Goal: Information Seeking & Learning: Learn about a topic

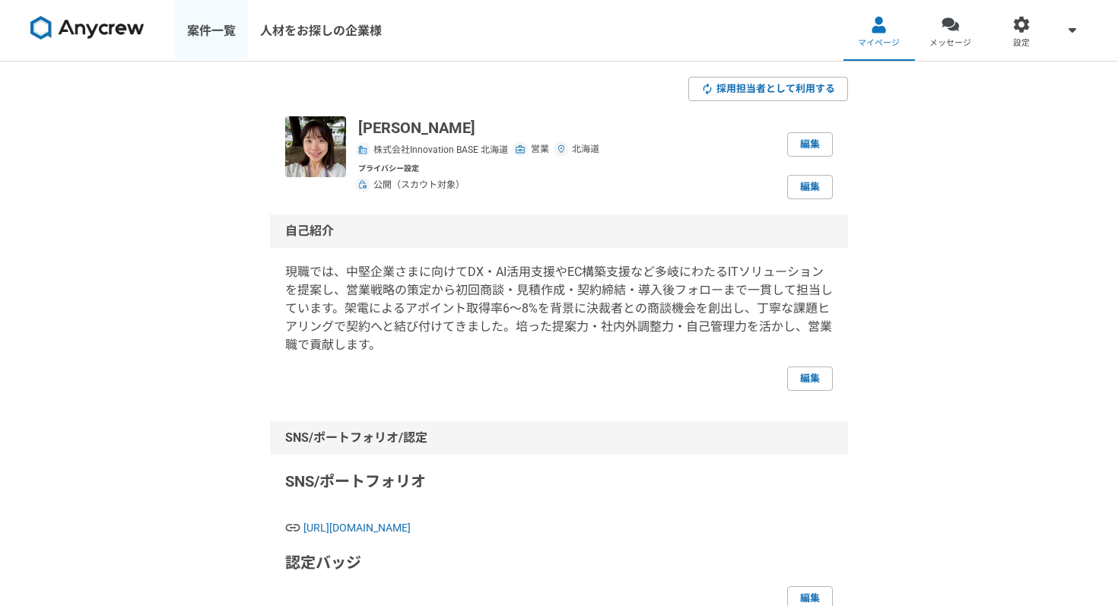
click at [213, 30] on link "案件一覧" at bounding box center [211, 30] width 73 height 61
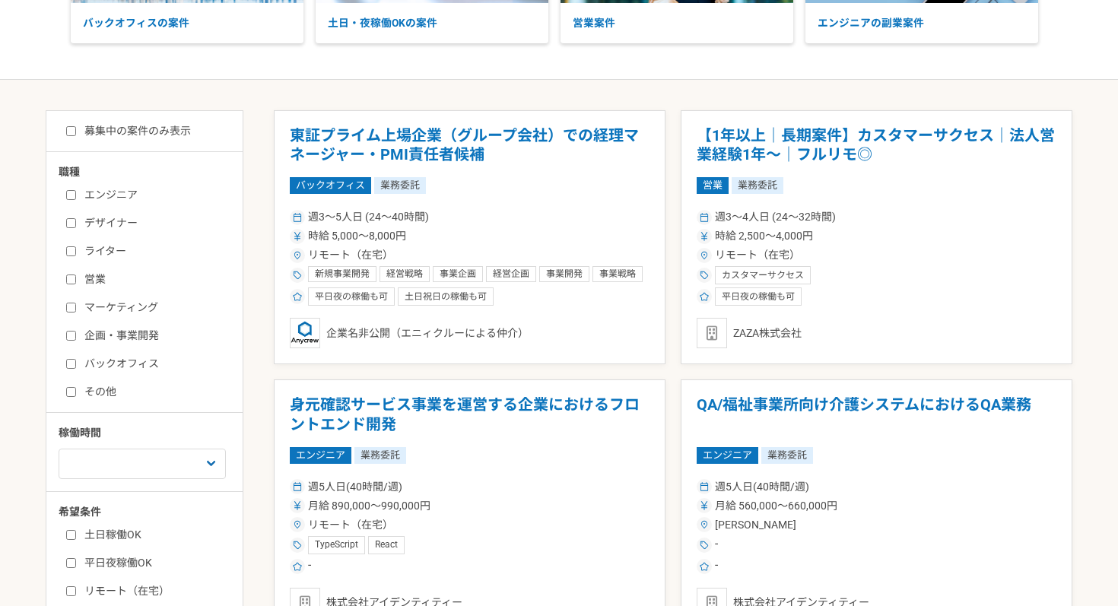
scroll to position [219, 0]
click at [68, 133] on input "募集中の案件のみ表示" at bounding box center [71, 132] width 10 height 10
checkbox input "true"
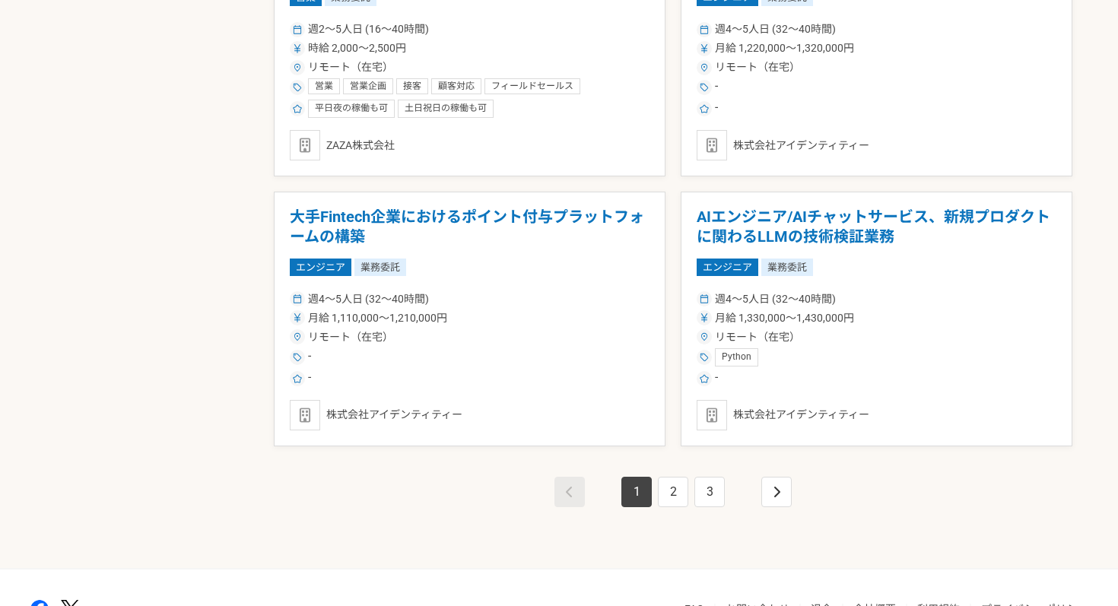
scroll to position [2569, 0]
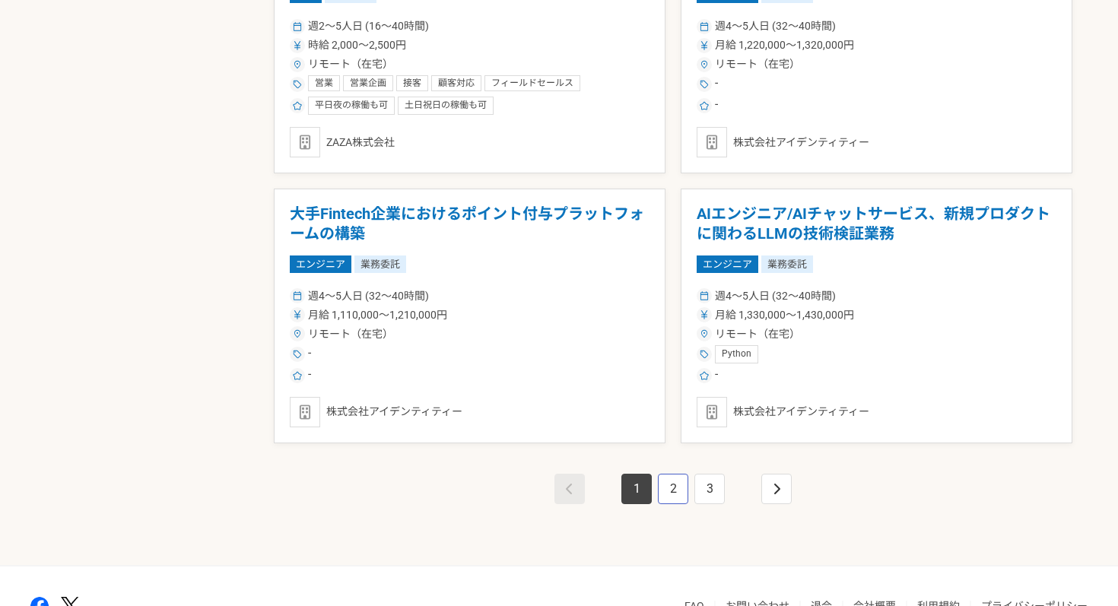
click at [680, 494] on link "2" at bounding box center [673, 489] width 30 height 30
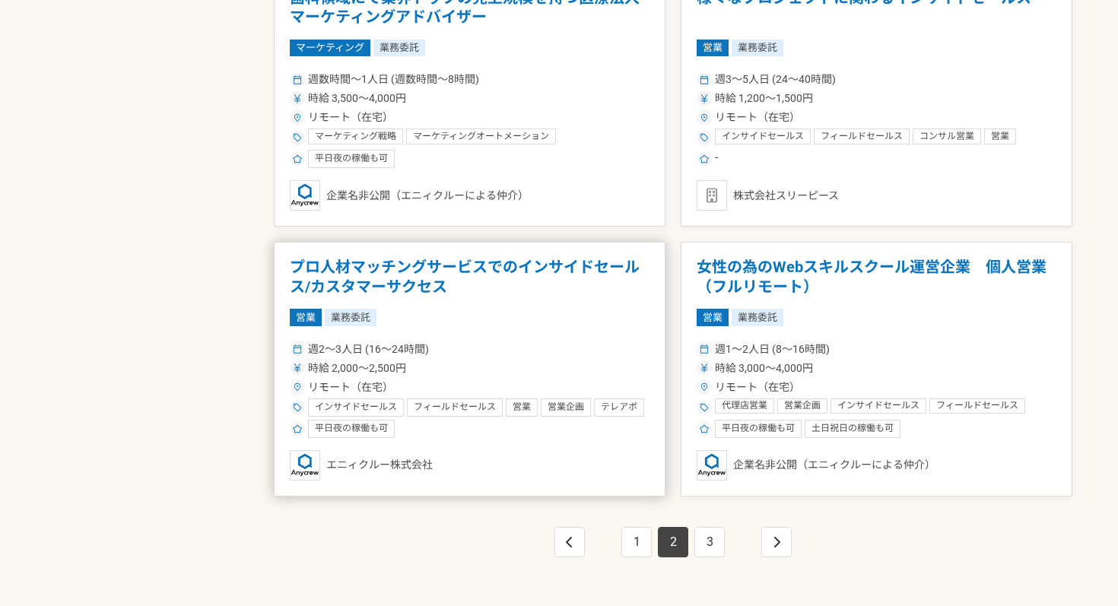
scroll to position [2540, 0]
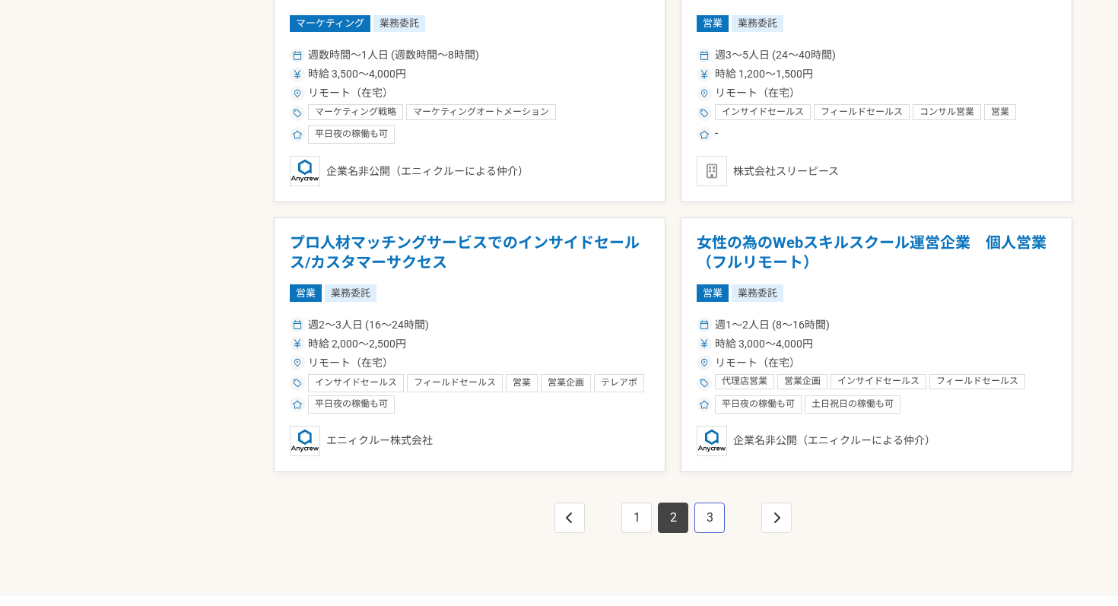
click at [707, 521] on link "3" at bounding box center [710, 518] width 30 height 30
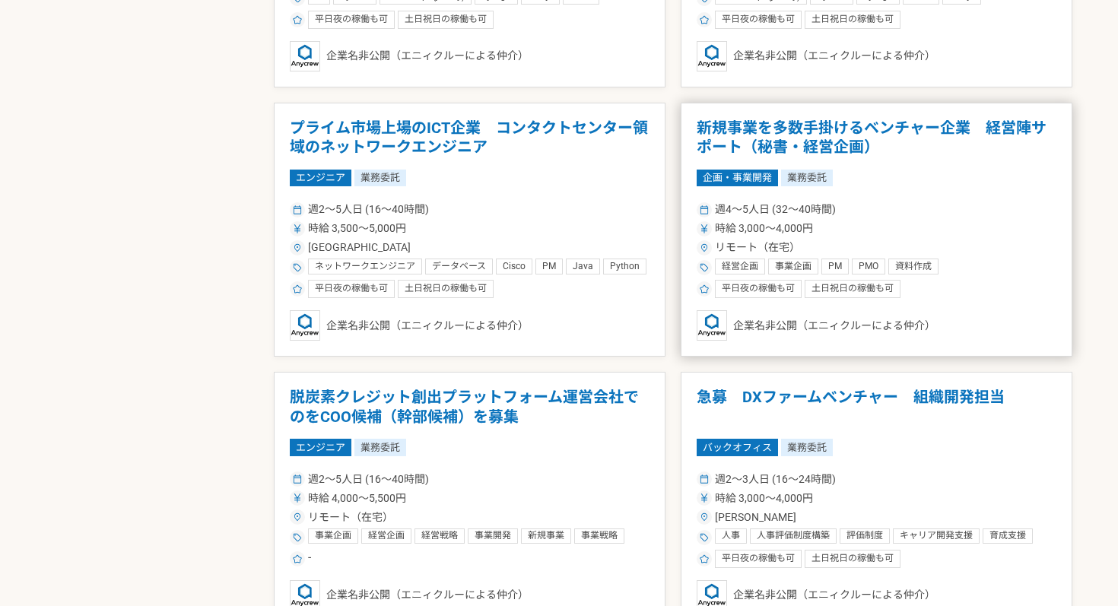
scroll to position [1049, 0]
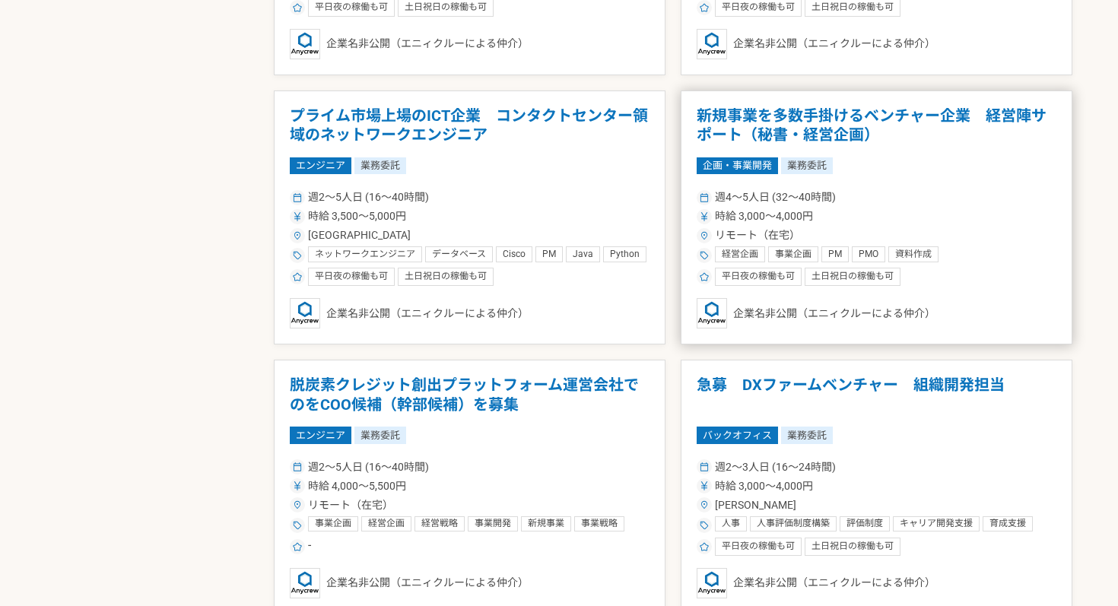
click at [901, 202] on div "週4〜5人日 (32〜40時間)" at bounding box center [877, 197] width 360 height 16
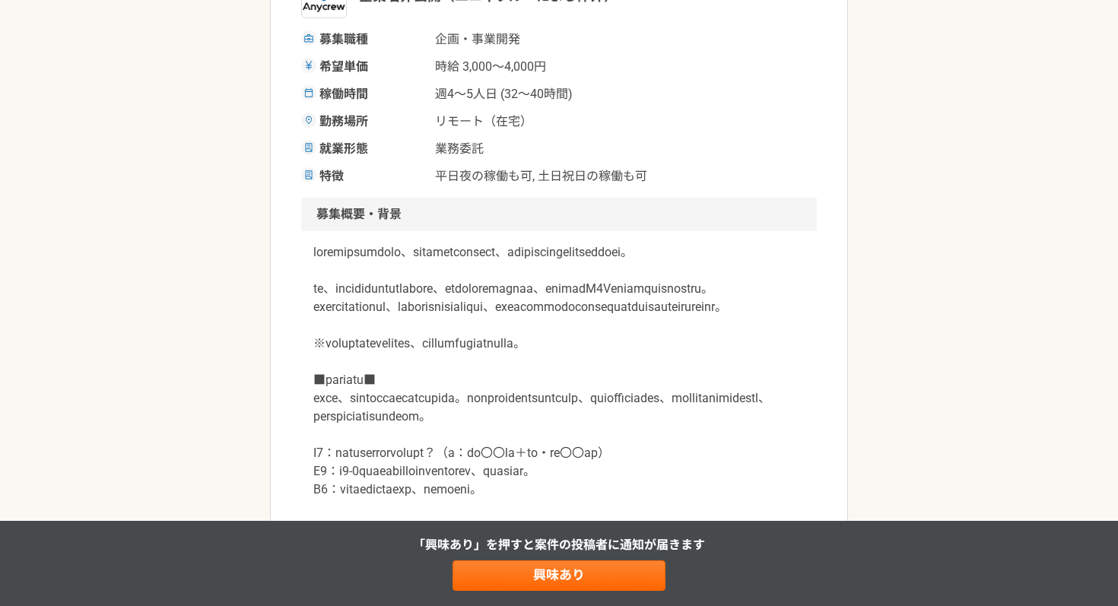
scroll to position [419, 0]
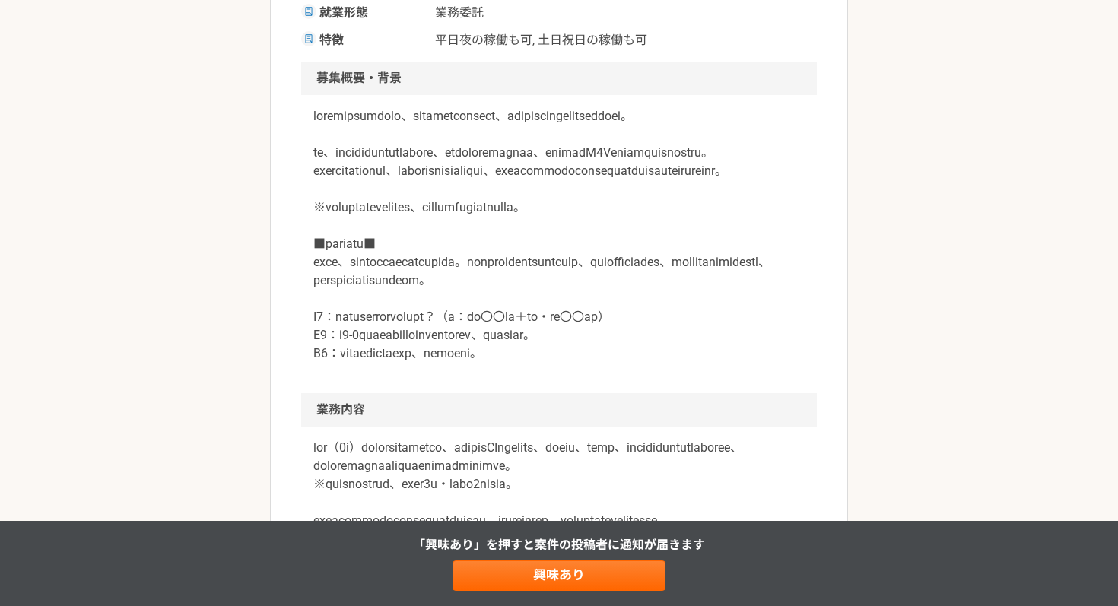
click at [440, 126] on p at bounding box center [558, 235] width 491 height 256
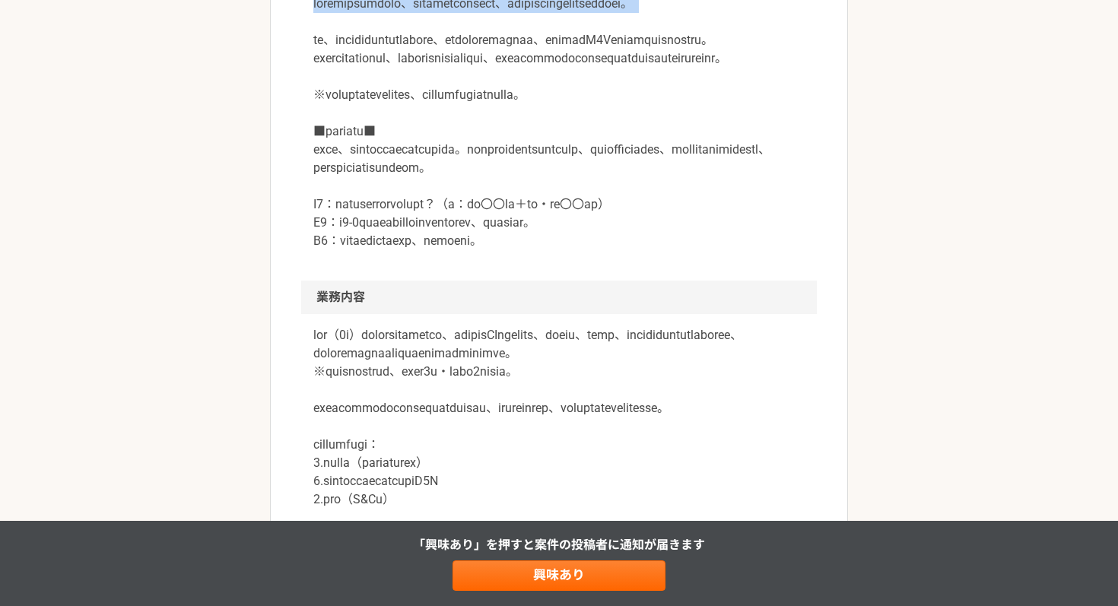
scroll to position [548, 0]
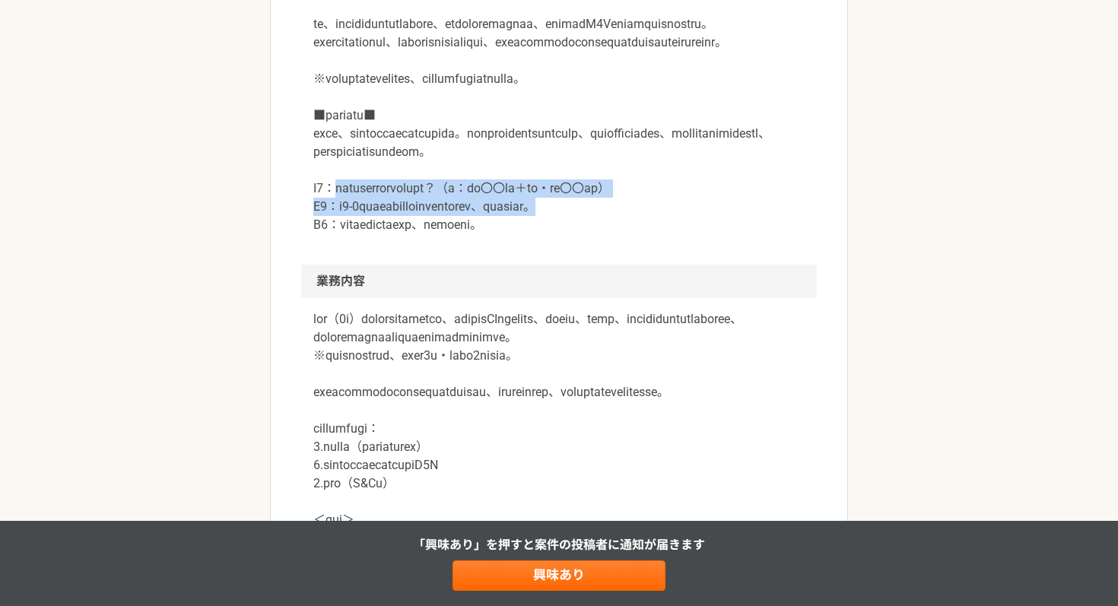
drag, startPoint x: 344, startPoint y: 263, endPoint x: 756, endPoint y: 280, distance: 412.7
click at [756, 234] on p at bounding box center [558, 107] width 491 height 256
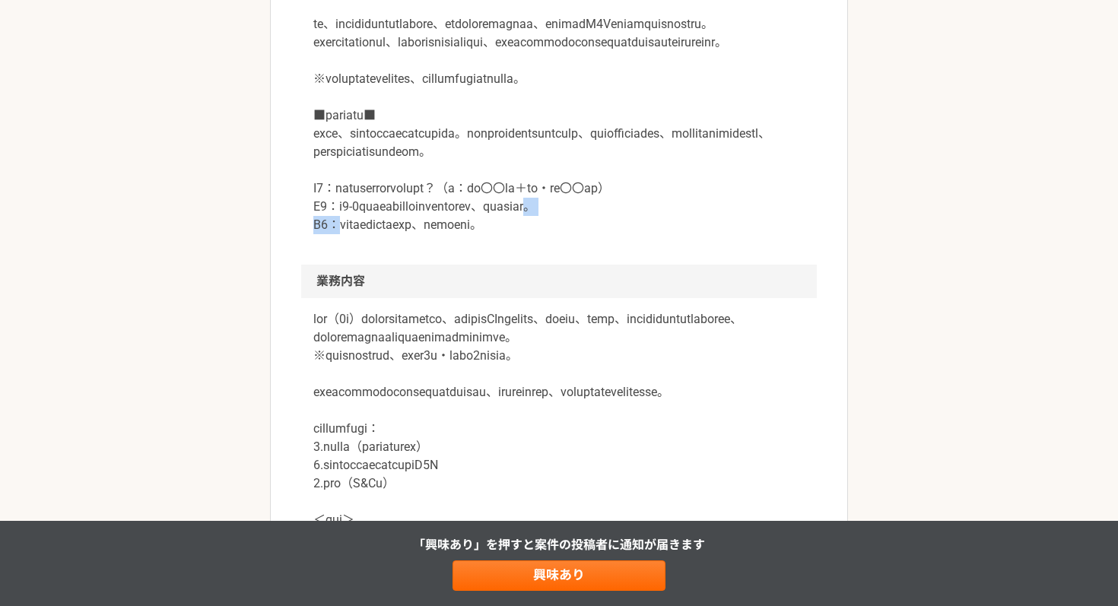
drag, startPoint x: 371, startPoint y: 303, endPoint x: 718, endPoint y: 294, distance: 347.0
click at [717, 234] on p at bounding box center [558, 107] width 491 height 256
click at [718, 234] on p at bounding box center [558, 107] width 491 height 256
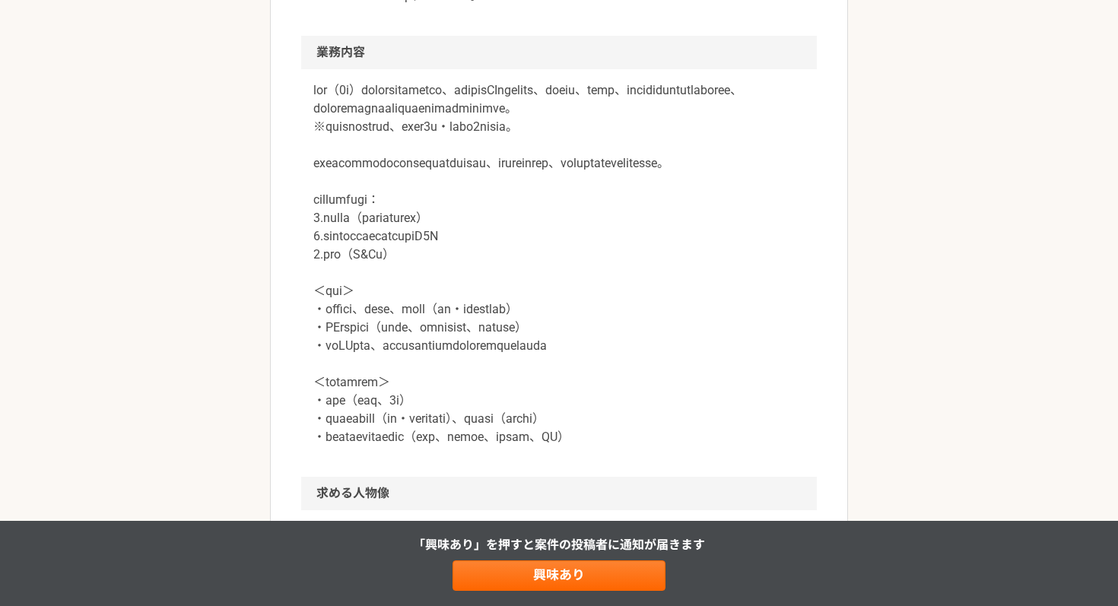
scroll to position [786, 0]
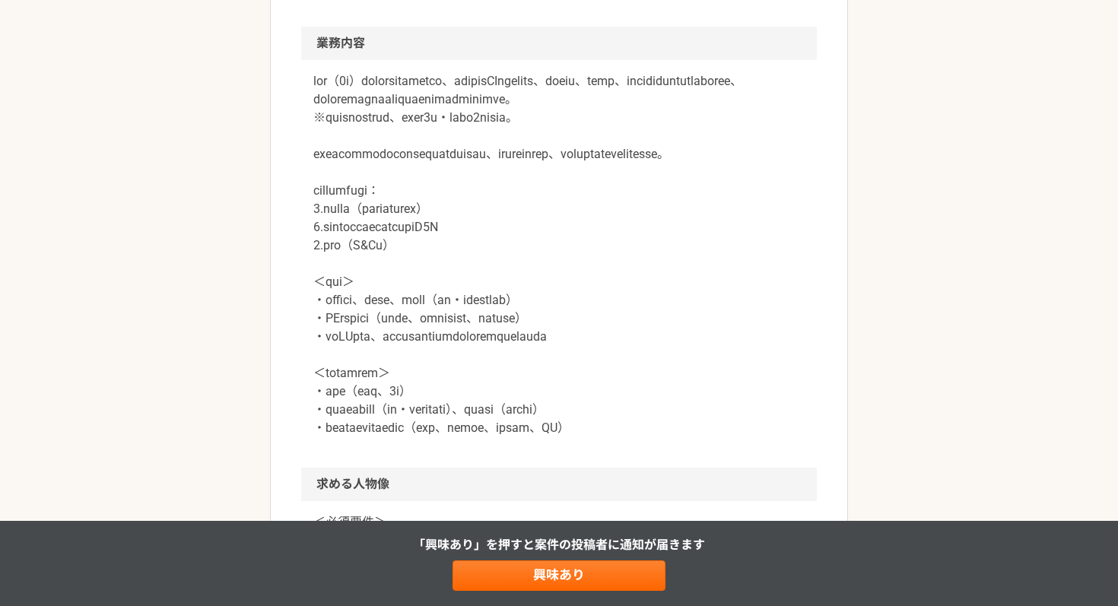
click at [477, 154] on p at bounding box center [558, 254] width 491 height 365
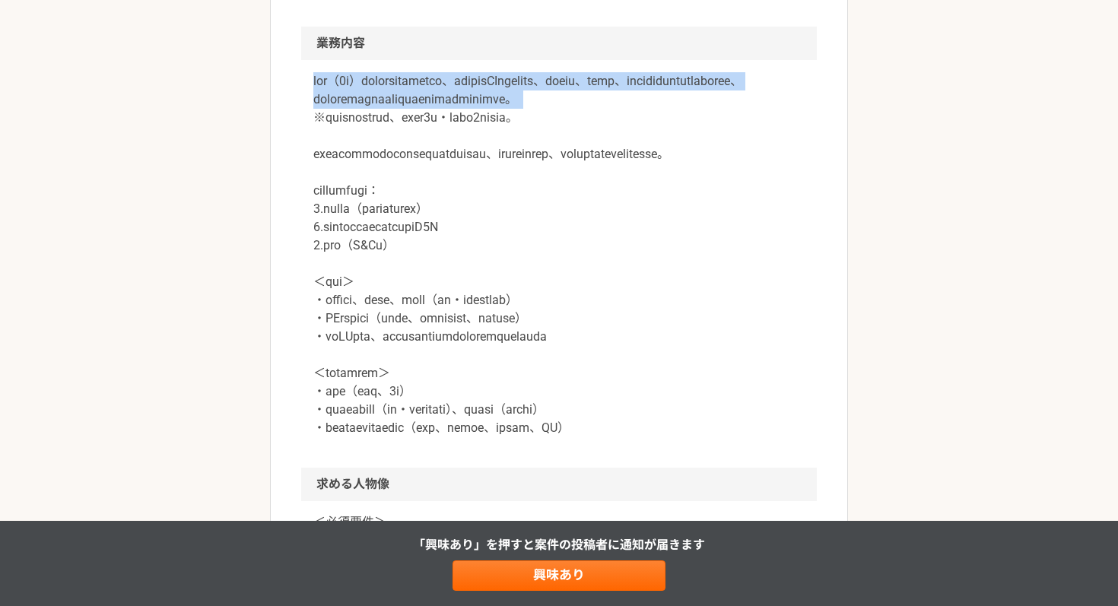
click at [477, 154] on p at bounding box center [558, 254] width 491 height 365
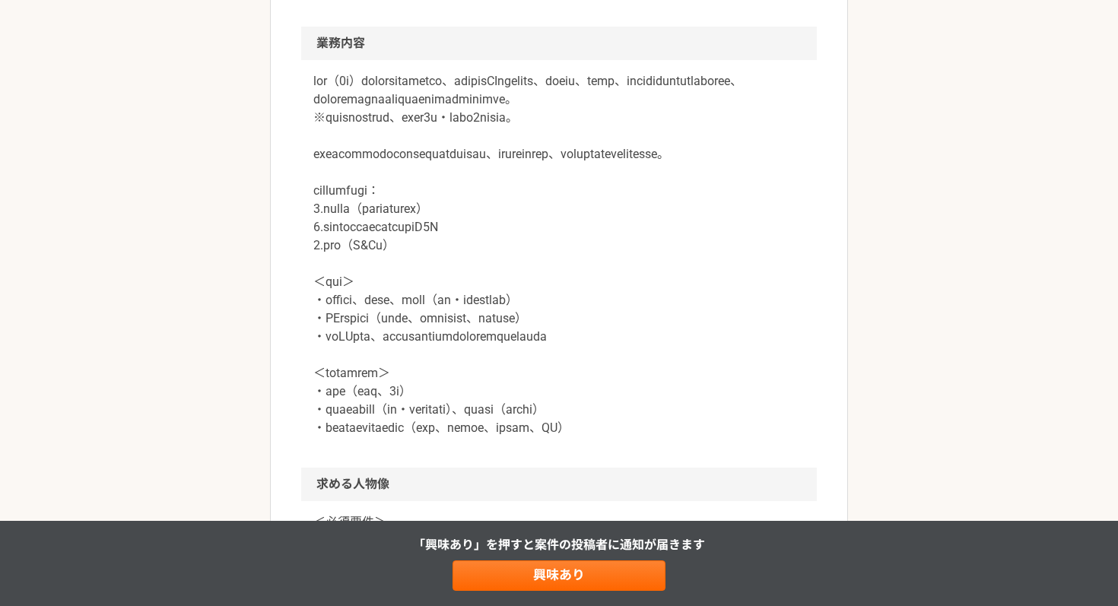
click at [475, 203] on p at bounding box center [558, 254] width 491 height 365
click at [525, 249] on p at bounding box center [558, 254] width 491 height 365
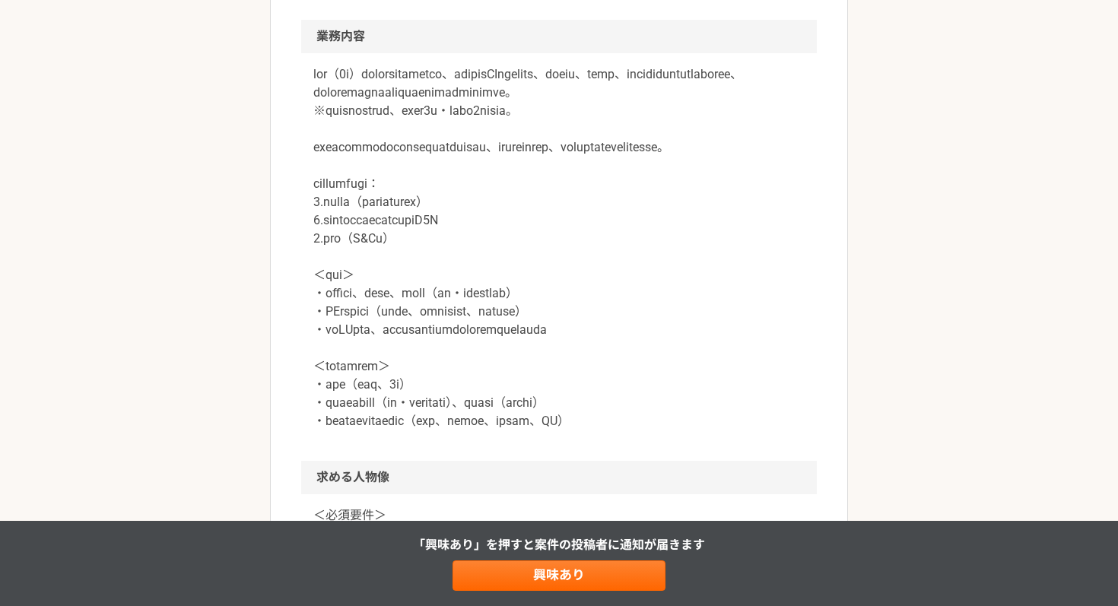
scroll to position [863, 0]
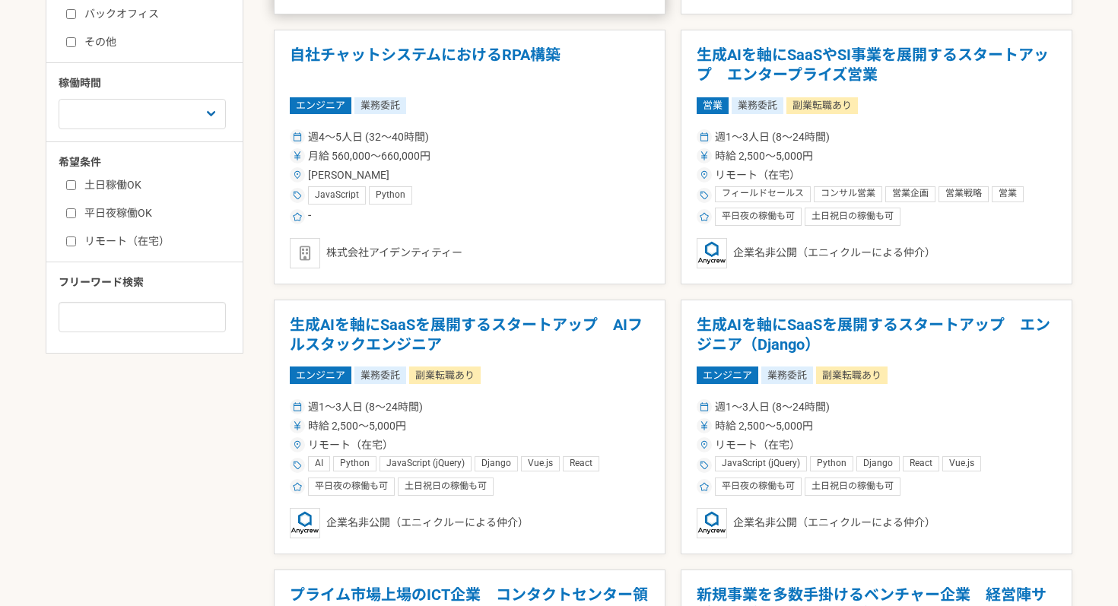
scroll to position [562, 0]
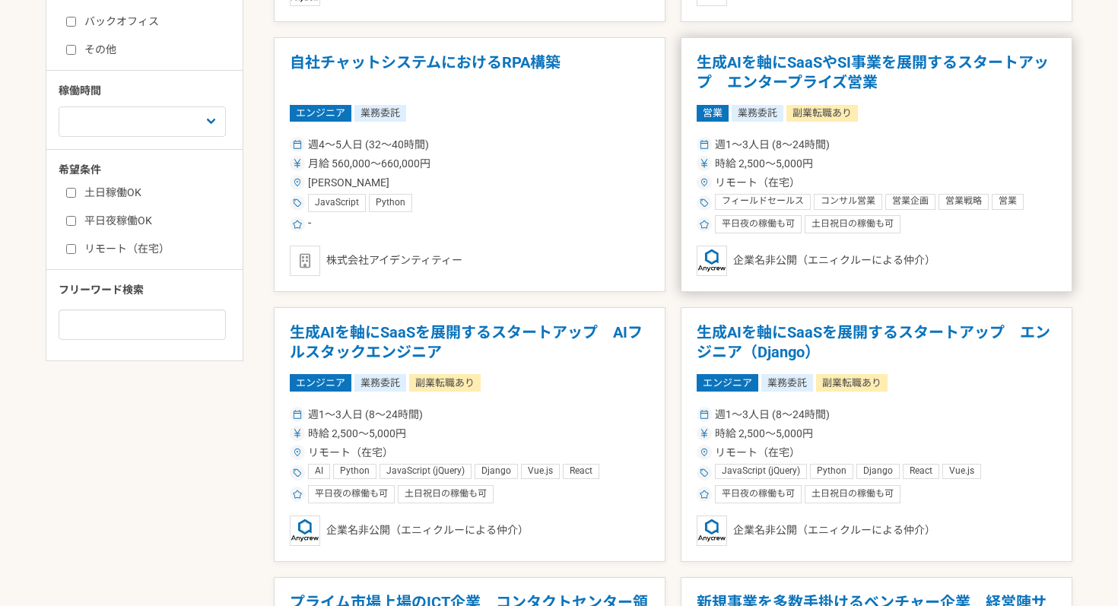
click at [931, 141] on div "週1〜3人日 (8〜24時間)" at bounding box center [877, 145] width 360 height 16
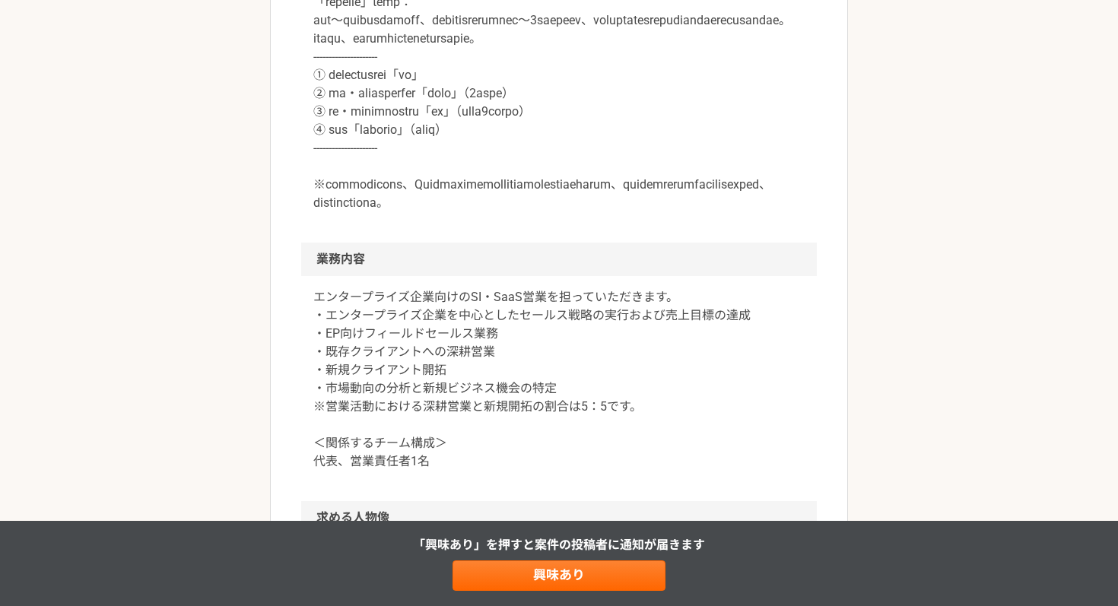
scroll to position [983, 0]
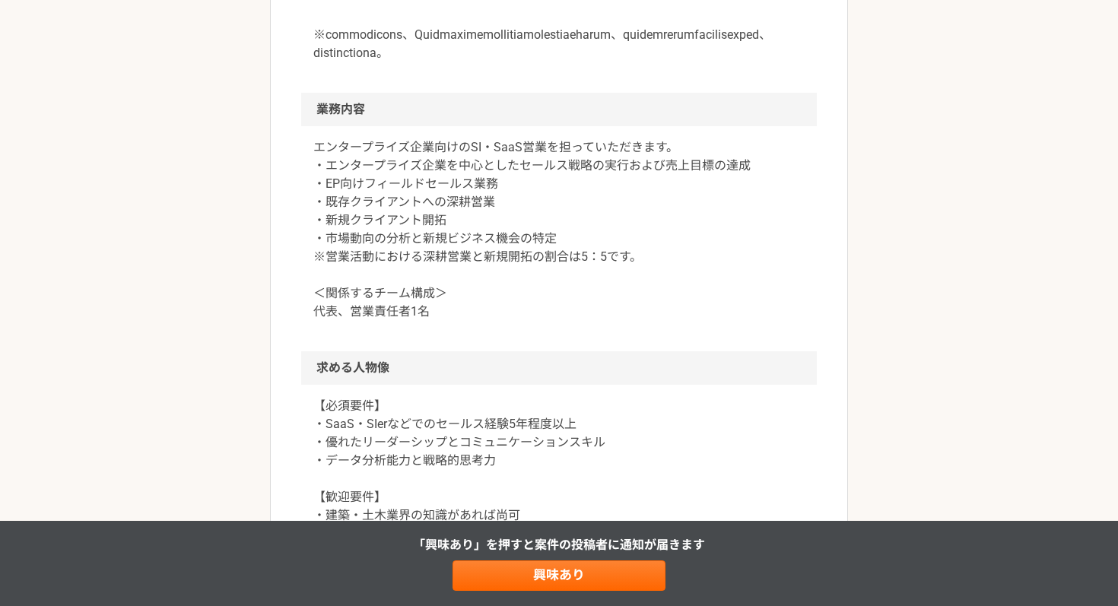
scroll to position [1160, 0]
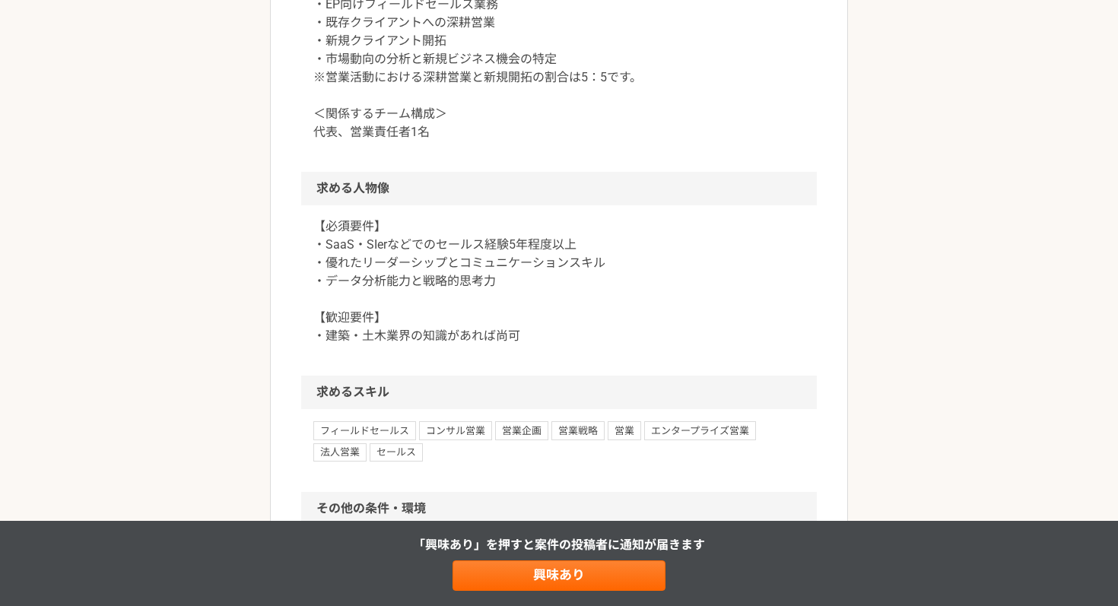
scroll to position [1346, 0]
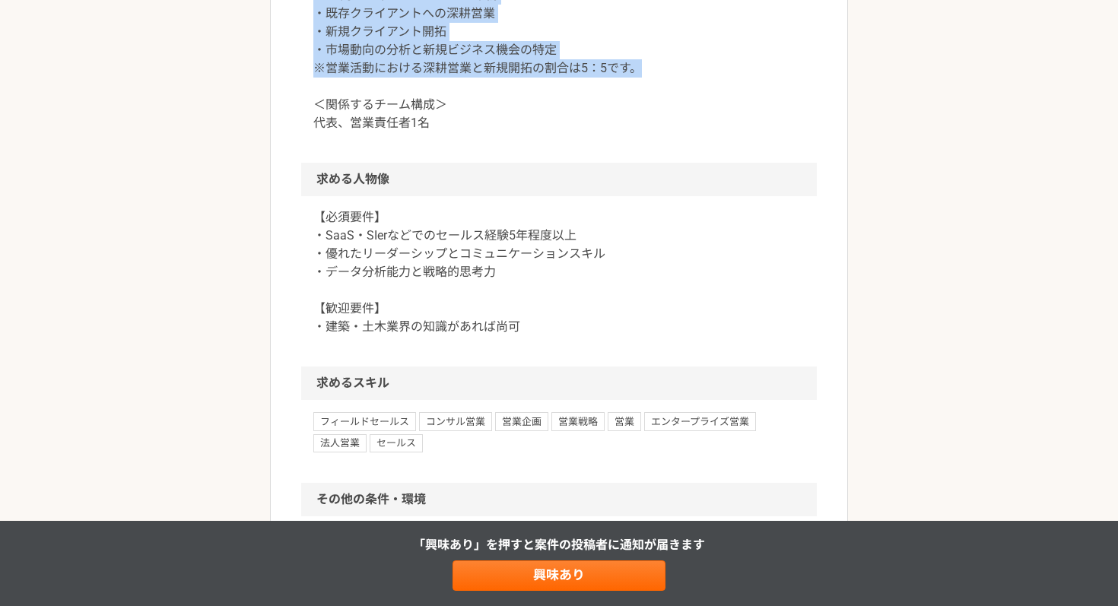
drag, startPoint x: 332, startPoint y: 106, endPoint x: 763, endPoint y: 196, distance: 440.6
click at [763, 132] on p "エンタープライズ企業向けのSI・SaaS営業を担っていただきます。 ・エンタープライズ企業を中心としたセールス戦略の実行および売上目標の達成 ・EP向けフィー…" at bounding box center [558, 41] width 491 height 183
click at [726, 132] on p "エンタープライズ企業向けのSI・SaaS営業を担っていただきます。 ・エンタープライズ企業を中心としたセールス戦略の実行および売上目標の達成 ・EP向けフィー…" at bounding box center [558, 41] width 491 height 183
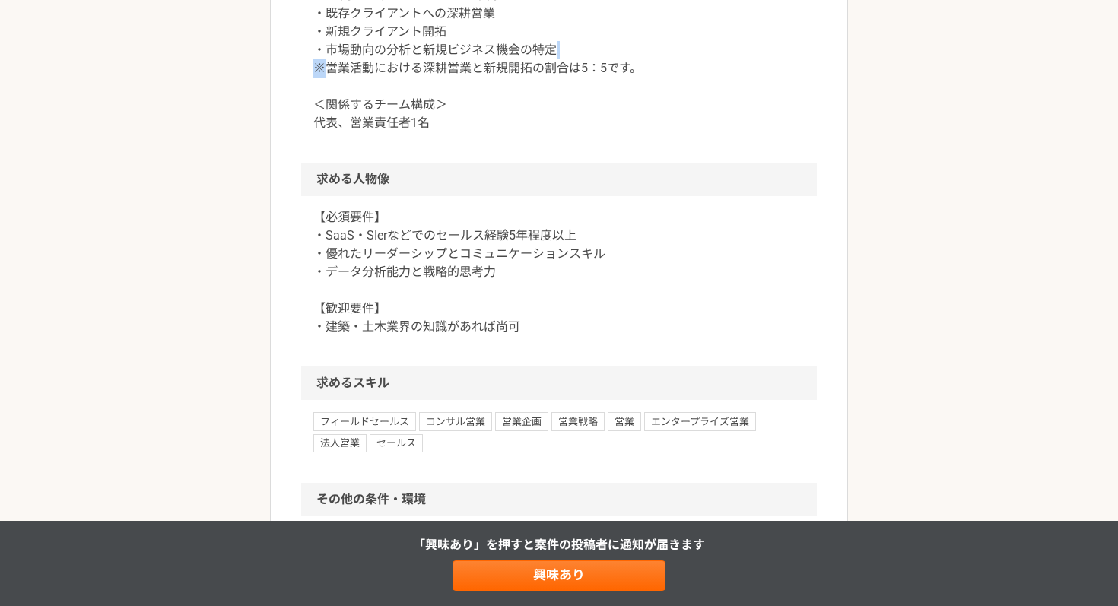
drag, startPoint x: 326, startPoint y: 189, endPoint x: 623, endPoint y: 174, distance: 297.8
click at [625, 132] on p "エンタープライズ企業向けのSI・SaaS営業を担っていただきます。 ・エンタープライズ企業を中心としたセールス戦略の実行および売上目標の達成 ・EP向けフィー…" at bounding box center [558, 41] width 491 height 183
click at [623, 132] on p "エンタープライズ企業向けのSI・SaaS営業を担っていただきます。 ・エンタープライズ企業を中心としたセールス戦略の実行および売上目標の達成 ・EP向けフィー…" at bounding box center [558, 41] width 491 height 183
drag, startPoint x: 545, startPoint y: 205, endPoint x: 700, endPoint y: 205, distance: 155.2
click at [700, 132] on p "エンタープライズ企業向けのSI・SaaS営業を担っていただきます。 ・エンタープライズ企業を中心としたセールス戦略の実行および売上目標の達成 ・EP向けフィー…" at bounding box center [558, 41] width 491 height 183
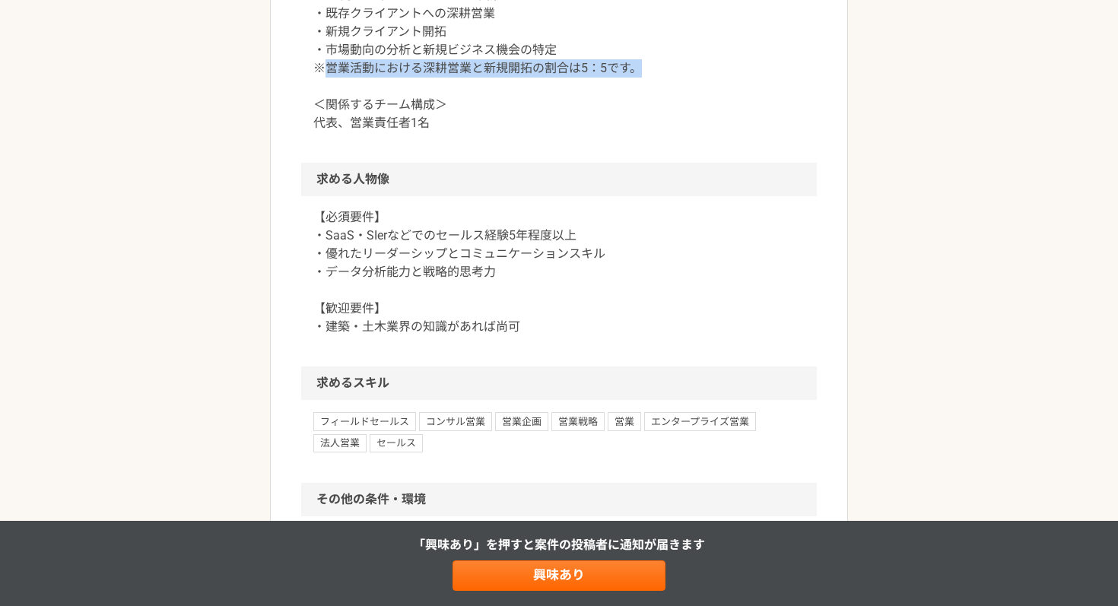
click at [700, 132] on p "エンタープライズ企業向けのSI・SaaS営業を担っていただきます。 ・エンタープライズ企業を中心としたセールス戦略の実行および売上目標の達成 ・EP向けフィー…" at bounding box center [558, 41] width 491 height 183
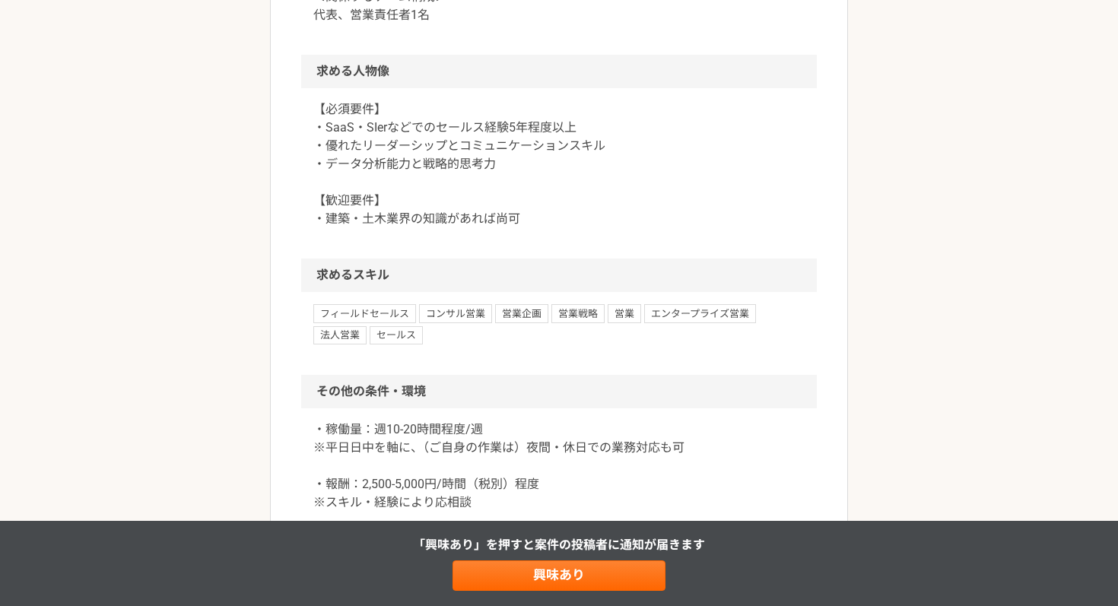
scroll to position [1463, 0]
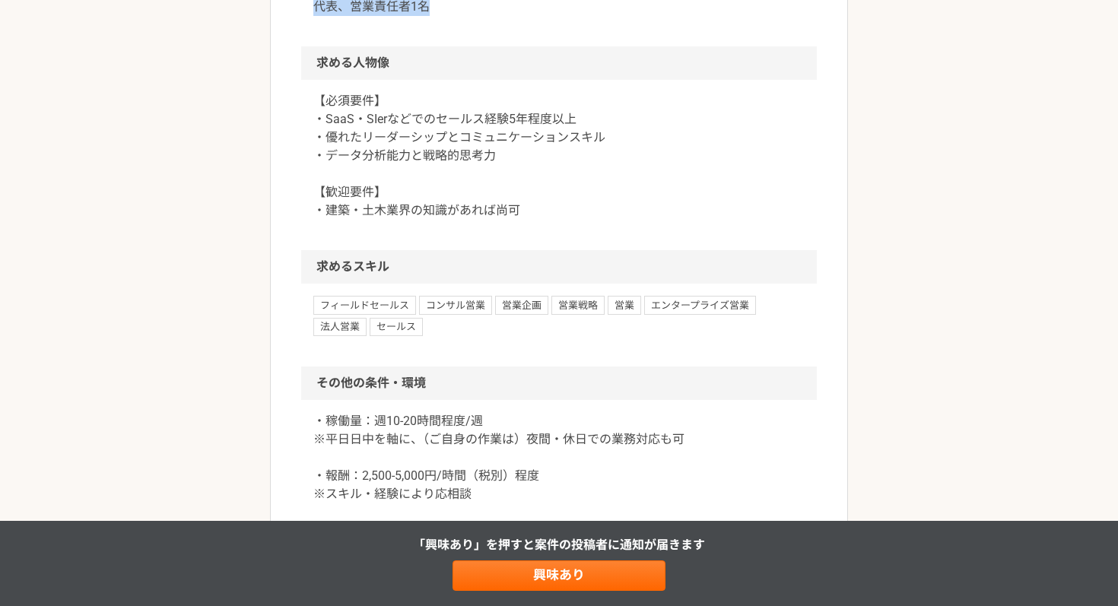
drag, startPoint x: 391, startPoint y: 137, endPoint x: 531, endPoint y: 137, distance: 140.0
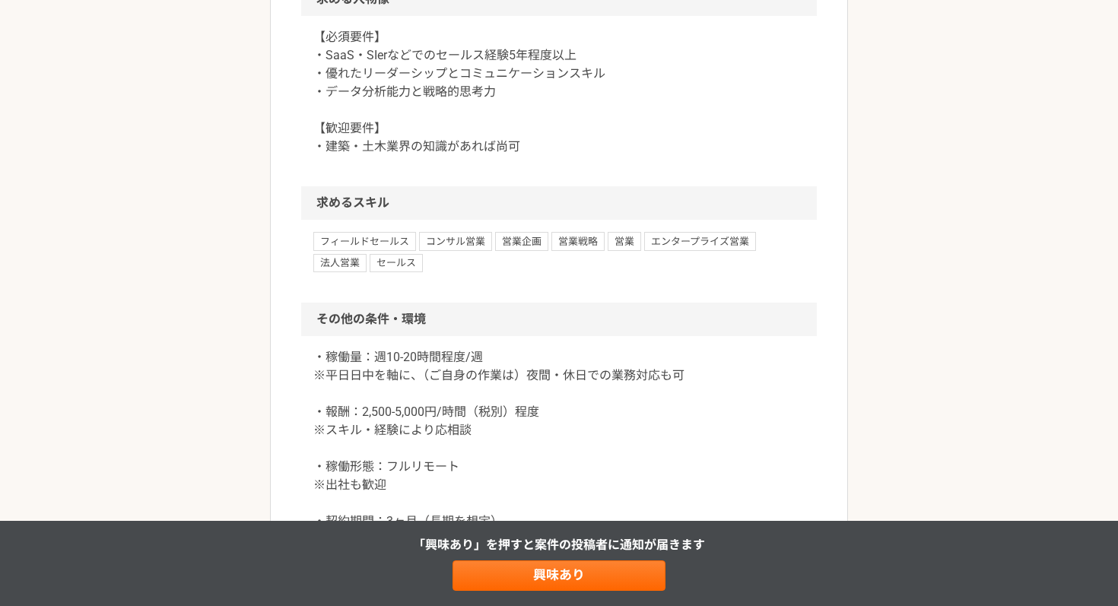
scroll to position [1542, 0]
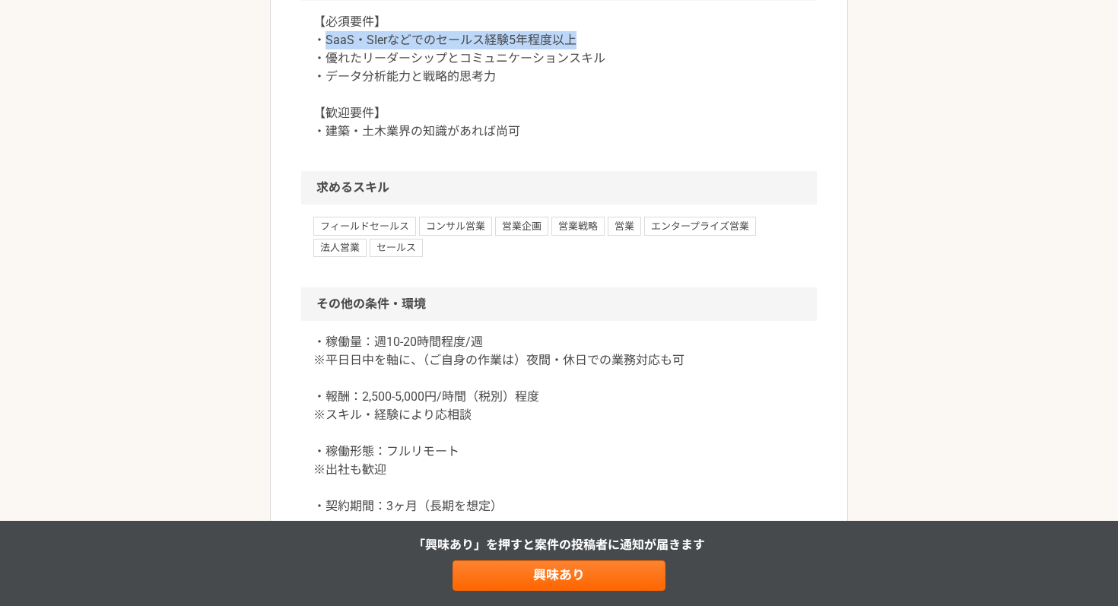
drag, startPoint x: 324, startPoint y: 174, endPoint x: 698, endPoint y: 171, distance: 374.3
click at [698, 141] on p "【必須要件】 ・SaaS・SIerなどでのセールス経験5年程度以上 ・優れたリーダーシップとコミュニケーションスキル ・データ分析能力と戦略的思考力 【歓迎要…" at bounding box center [558, 77] width 491 height 128
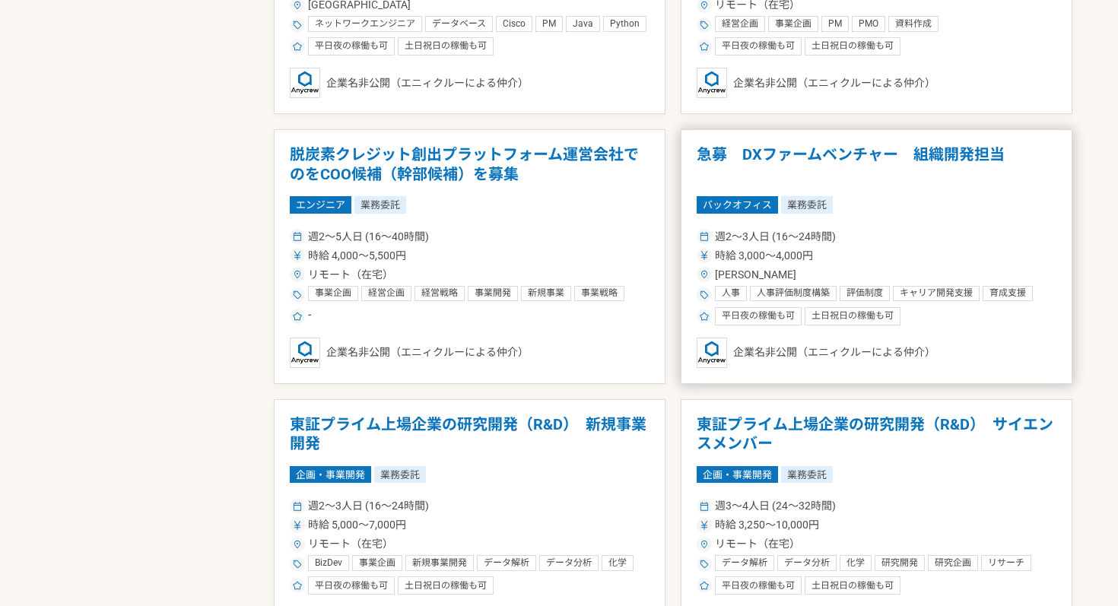
scroll to position [1283, 0]
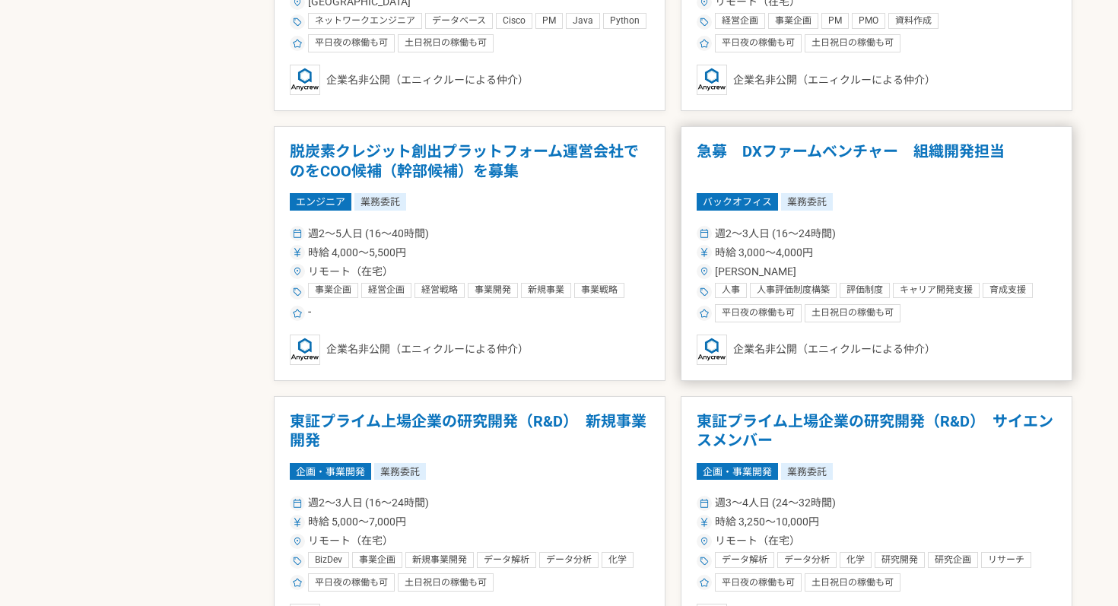
click at [925, 223] on div "週2〜3人日 (16〜24時間) 時給 3,000〜4,000円 東京都 人事 人事評価制度構築 評価制度 キャリア開発支援 育成支援 組織人事 組織開発 人…" at bounding box center [877, 273] width 360 height 100
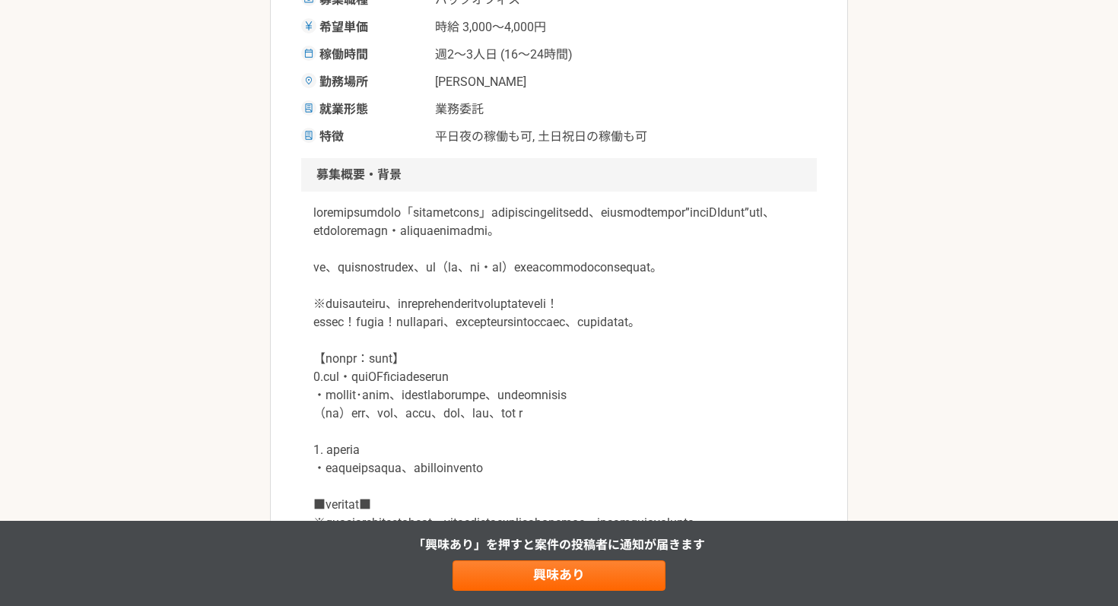
scroll to position [298, 0]
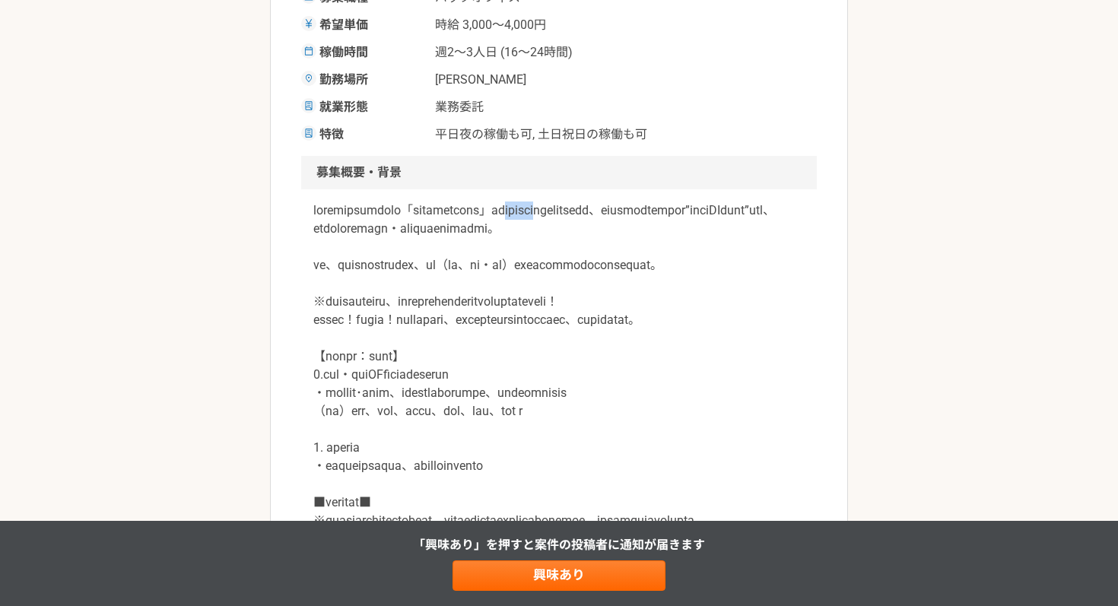
drag, startPoint x: 667, startPoint y: 215, endPoint x: 736, endPoint y: 215, distance: 68.5
click at [736, 215] on p at bounding box center [558, 439] width 491 height 475
copy p "スピンアウト"
click at [642, 309] on p at bounding box center [558, 439] width 491 height 475
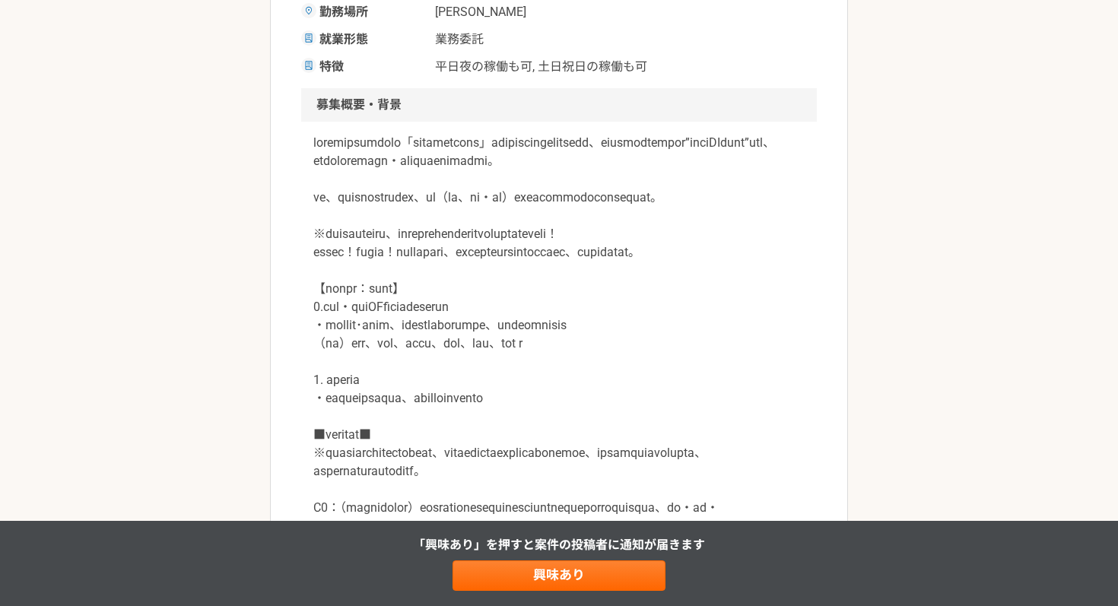
scroll to position [367, 0]
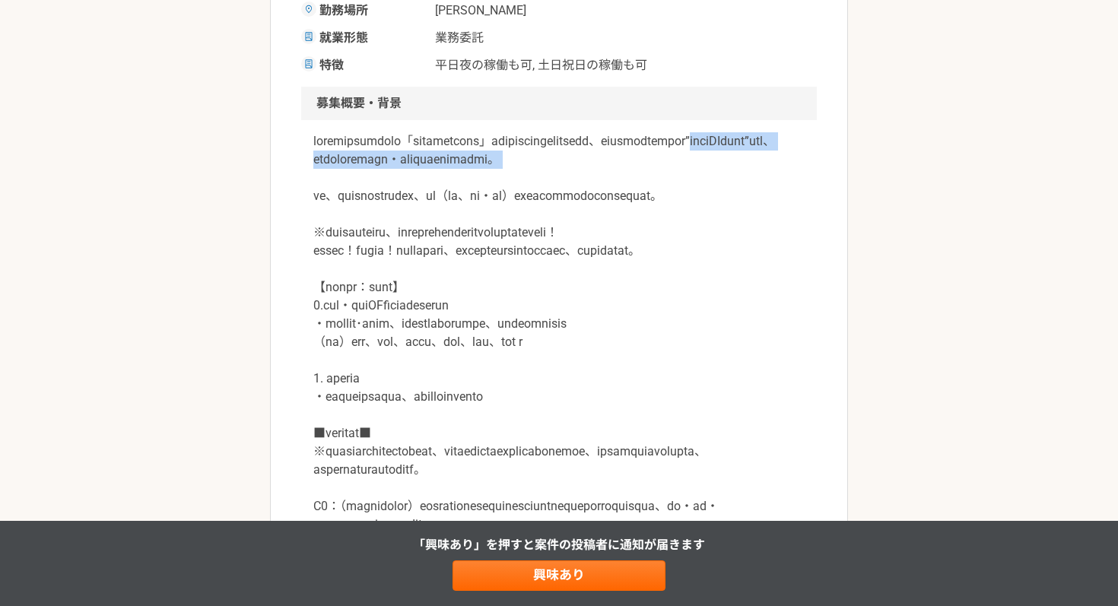
drag, startPoint x: 591, startPoint y: 166, endPoint x: 781, endPoint y: 186, distance: 190.5
click at [781, 186] on p at bounding box center [558, 369] width 491 height 475
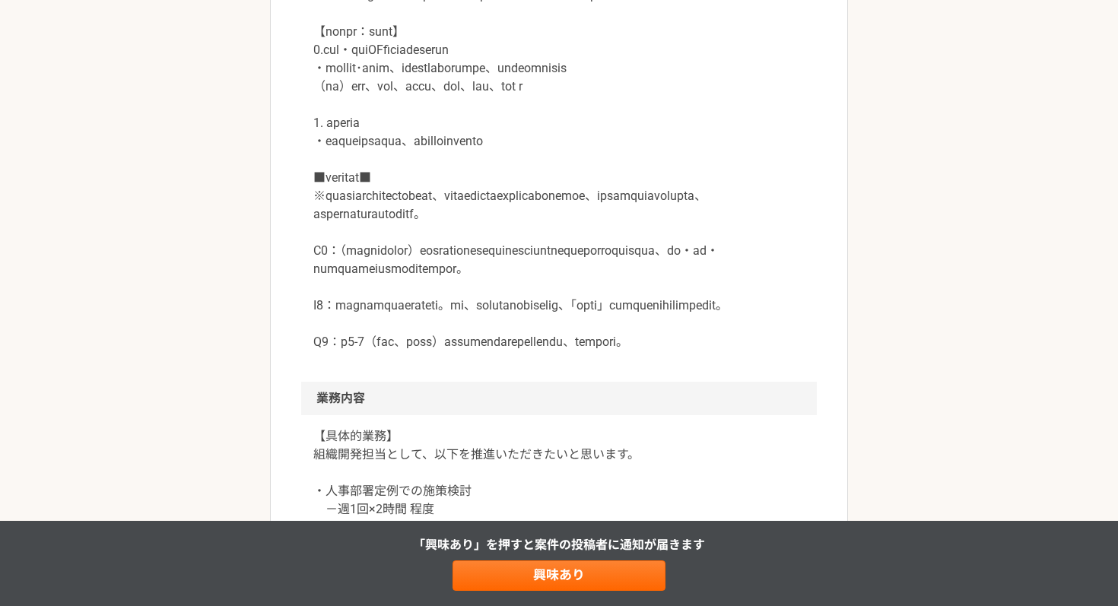
scroll to position [627, 0]
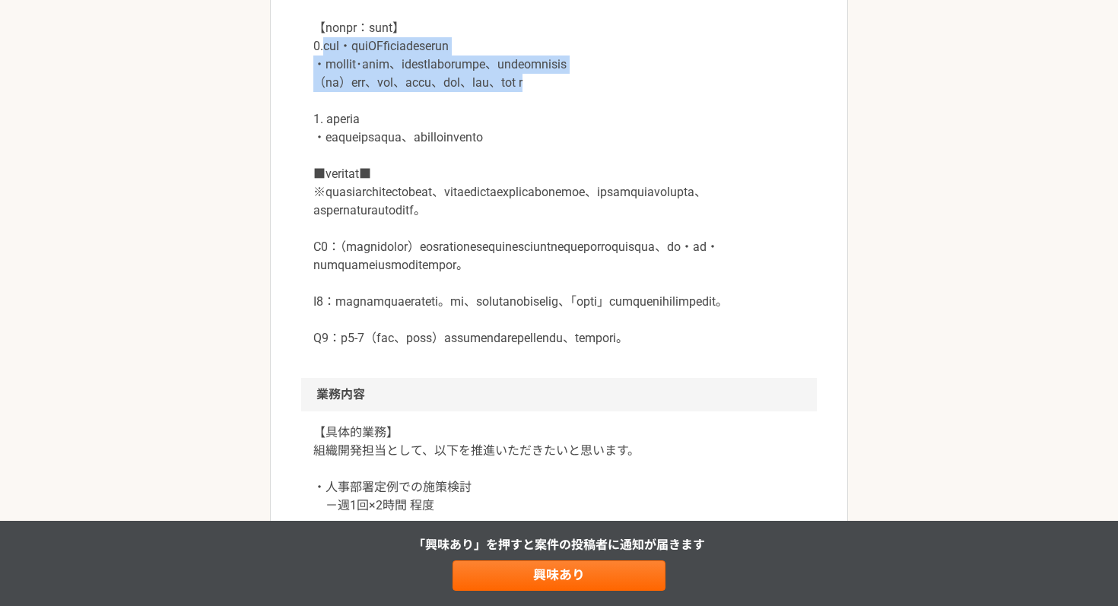
drag, startPoint x: 358, startPoint y: 128, endPoint x: 680, endPoint y: 155, distance: 323.7
click at [685, 155] on p at bounding box center [558, 110] width 491 height 475
click at [680, 155] on p at bounding box center [558, 110] width 491 height 475
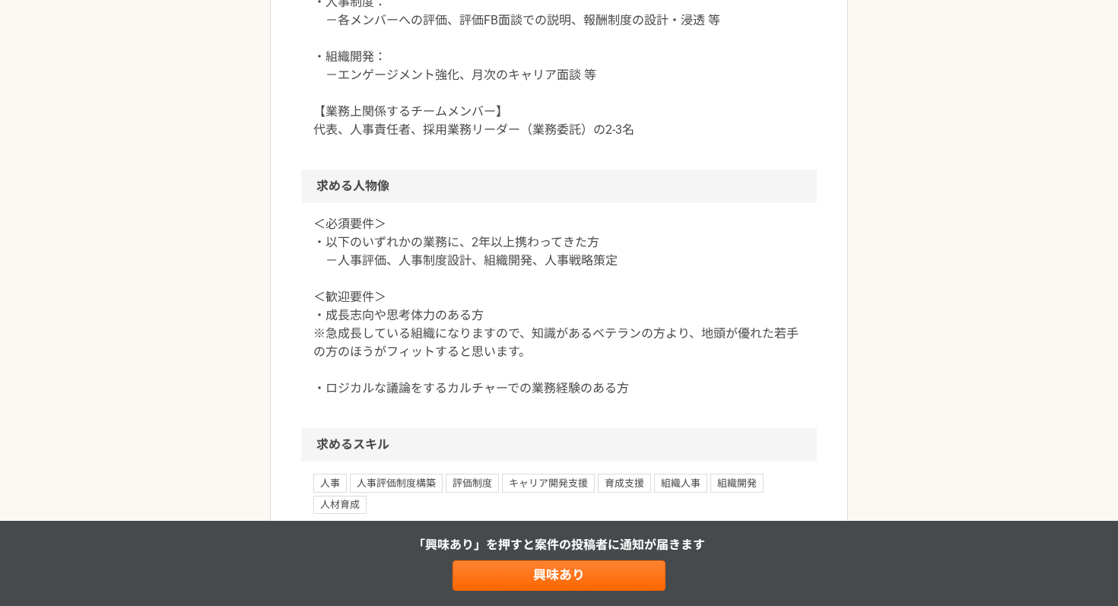
scroll to position [1253, 0]
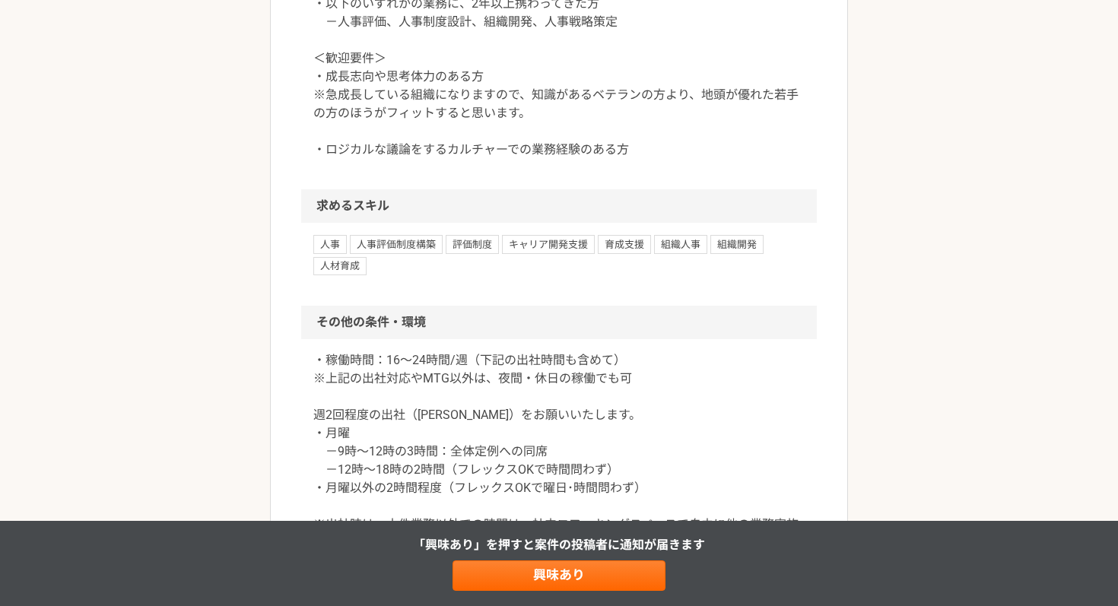
scroll to position [1461, 0]
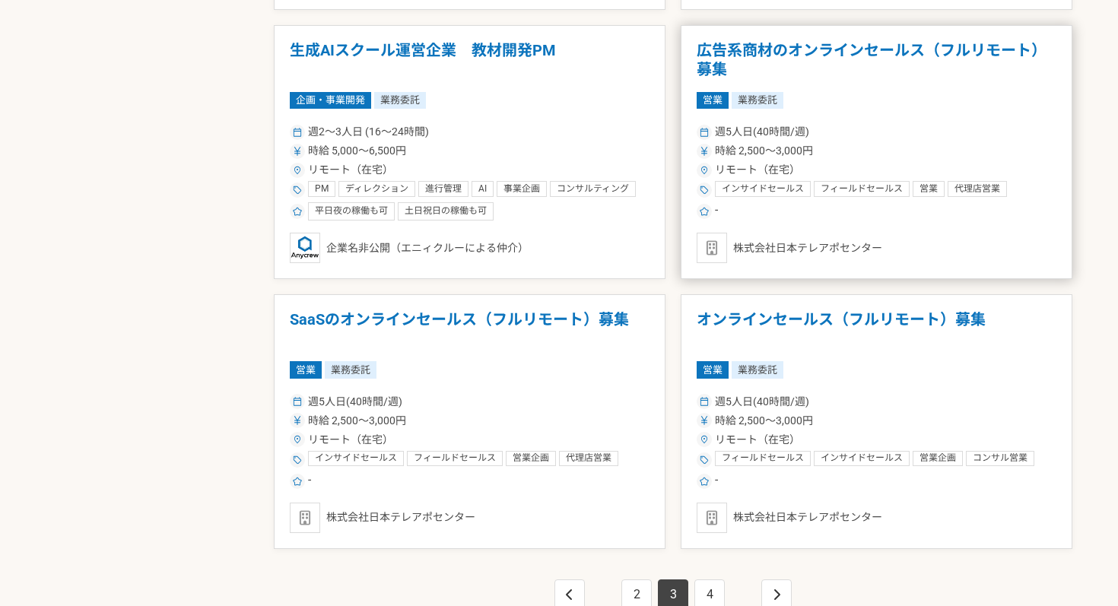
scroll to position [2465, 0]
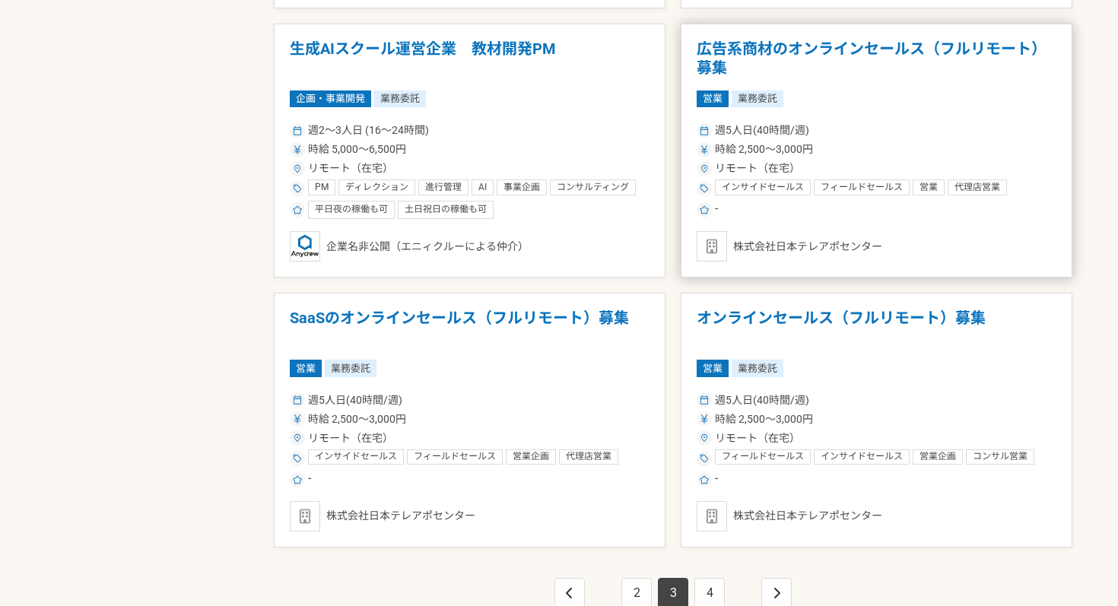
click at [816, 91] on div "営業 業務委託" at bounding box center [877, 99] width 360 height 17
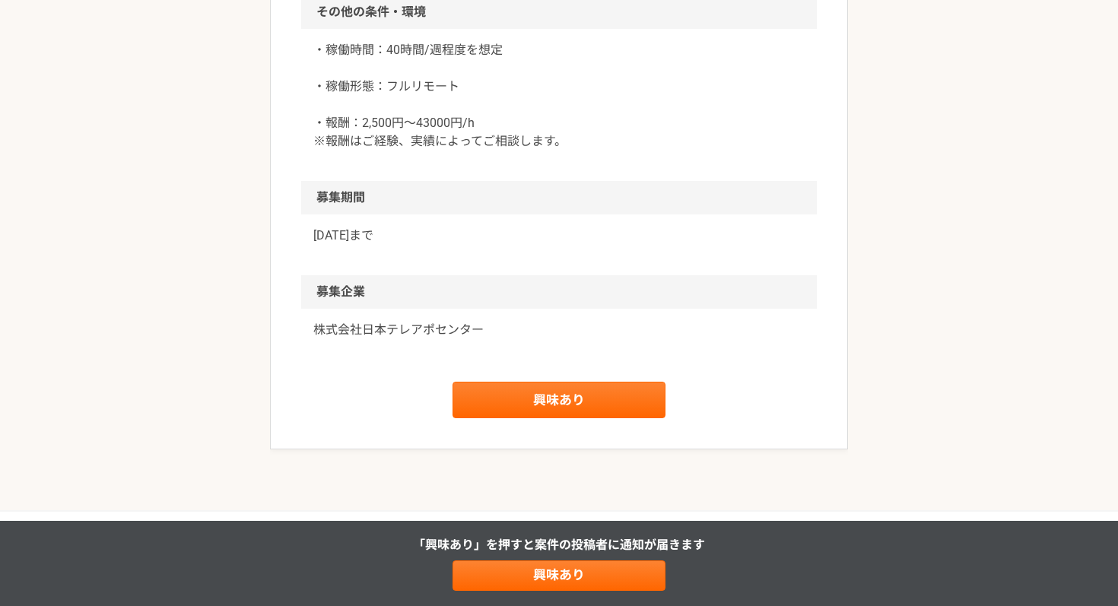
scroll to position [1300, 0]
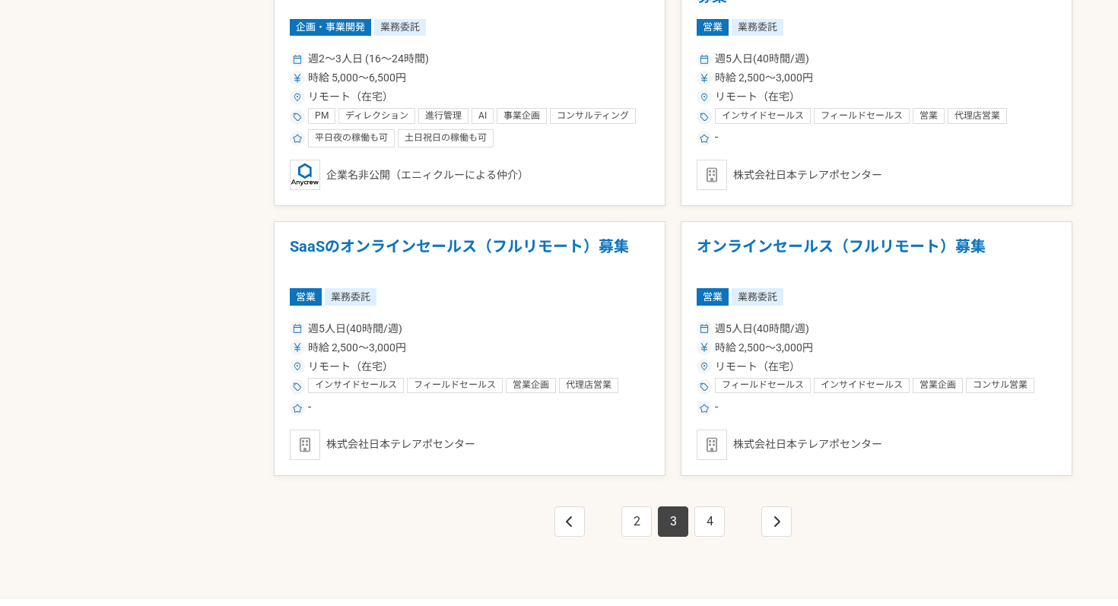
scroll to position [2537, 0]
click at [705, 513] on link "4" at bounding box center [710, 521] width 30 height 30
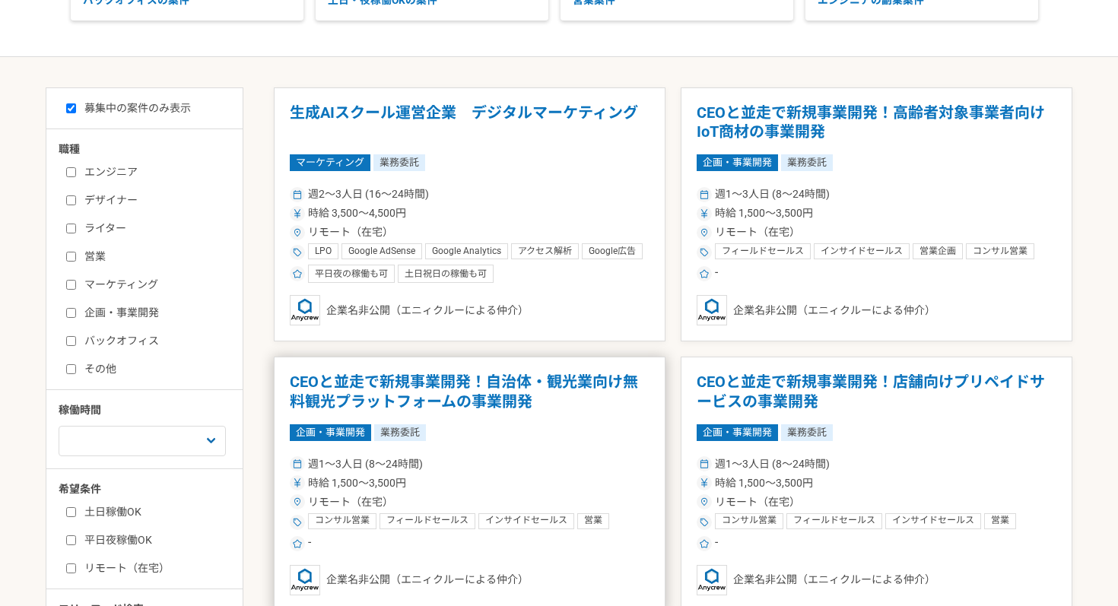
scroll to position [243, 0]
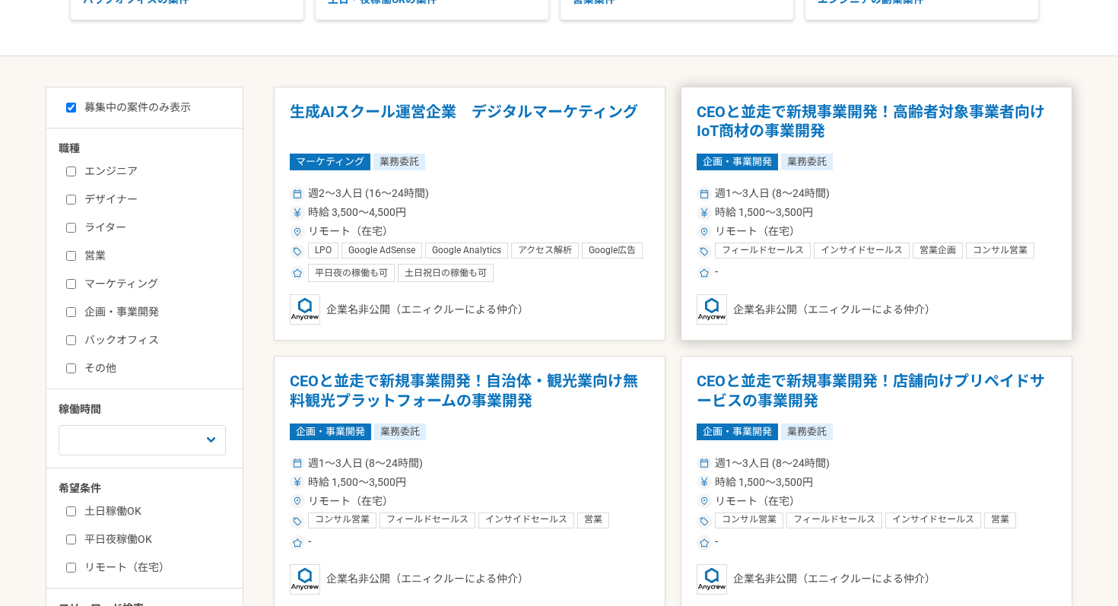
click at [889, 148] on article "CEOと並走で新規事業開発！高齢者対象事業者向けIoT商材の事業開発 企画・事業開発 業務委託 週1〜3人日 (8〜24時間) 時給 1,500〜3,500円…" at bounding box center [877, 214] width 392 height 255
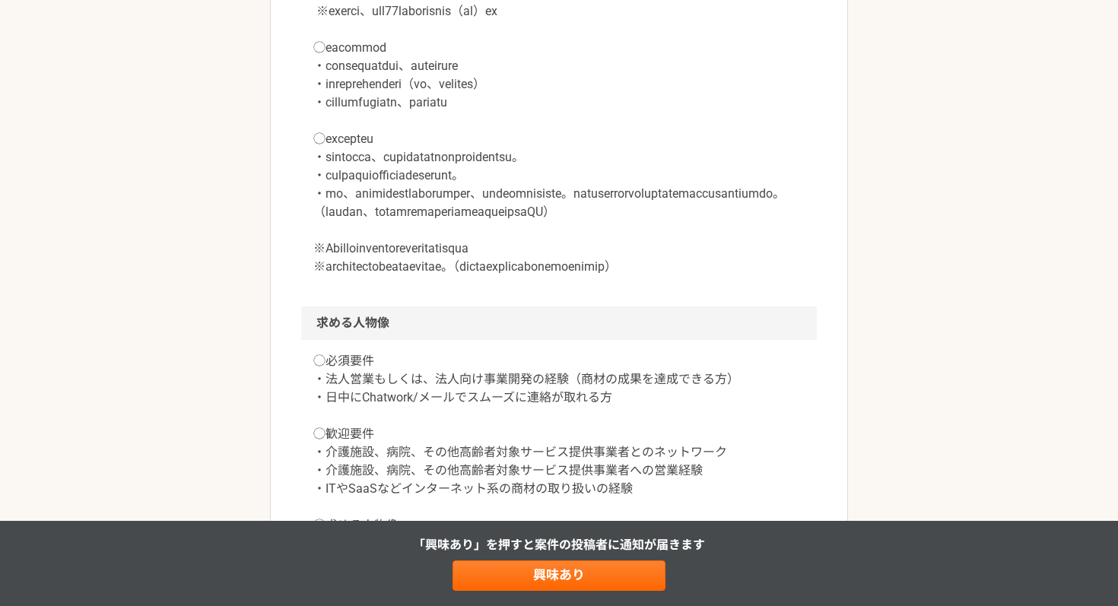
scroll to position [857, 0]
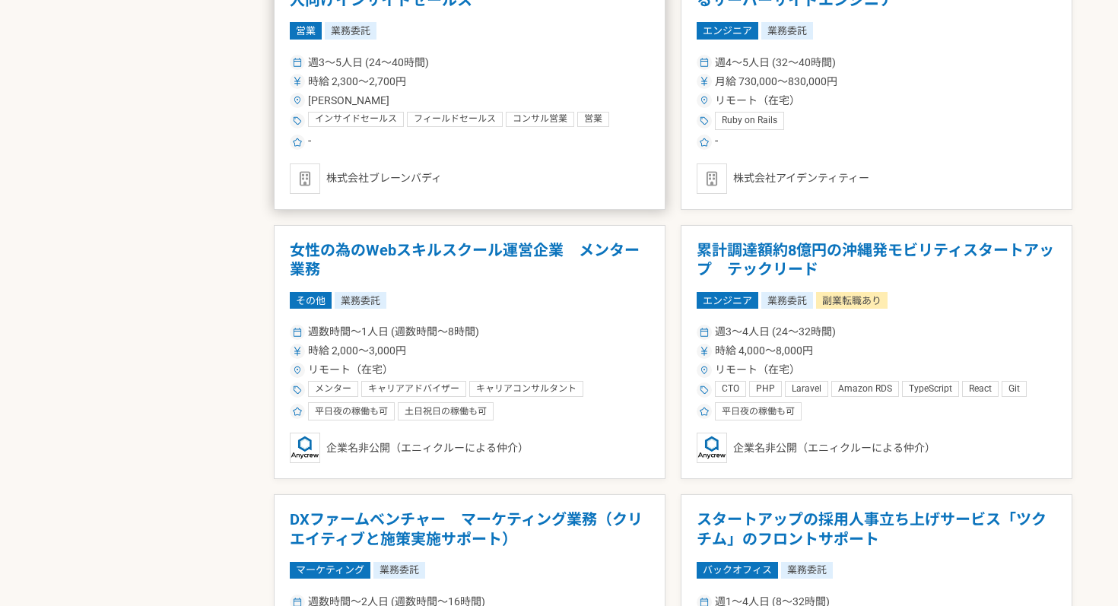
scroll to position [1495, 0]
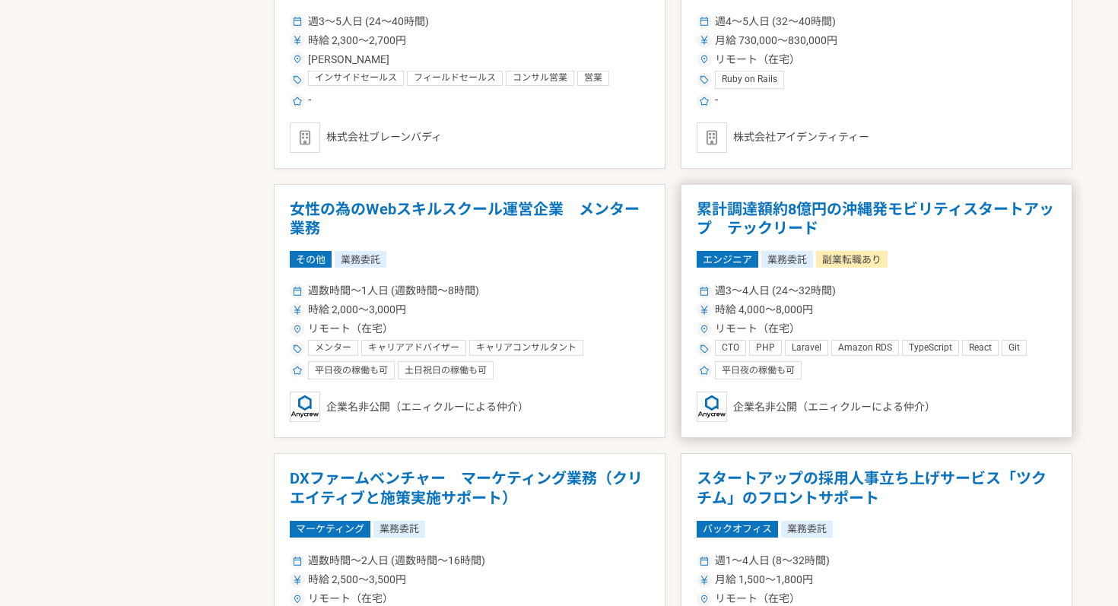
click at [936, 264] on div "エンジニア 業務委託 副業転職あり" at bounding box center [877, 259] width 360 height 17
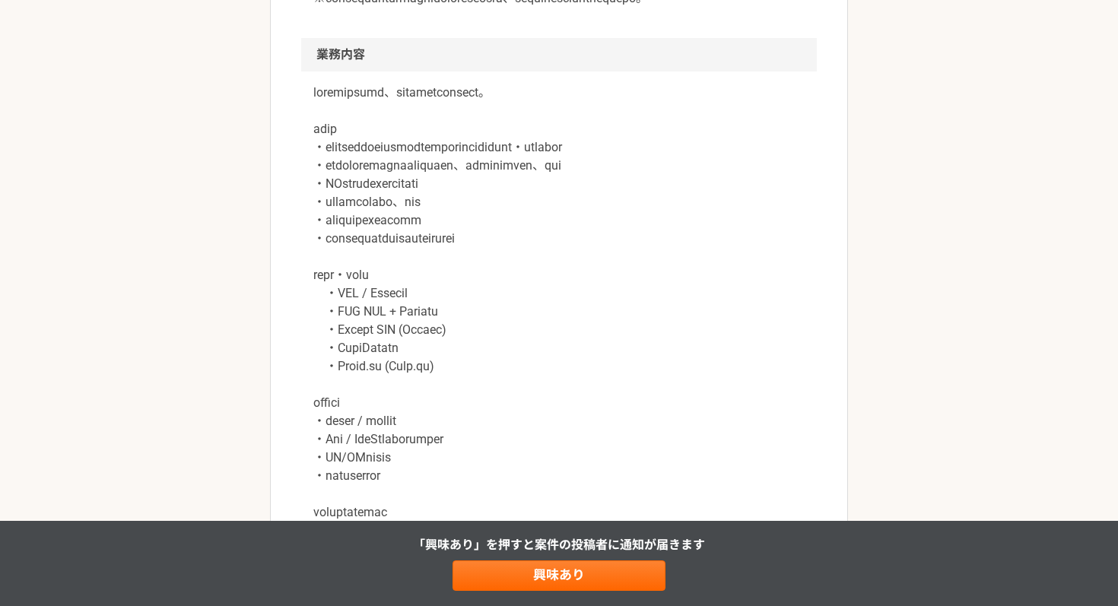
scroll to position [866, 0]
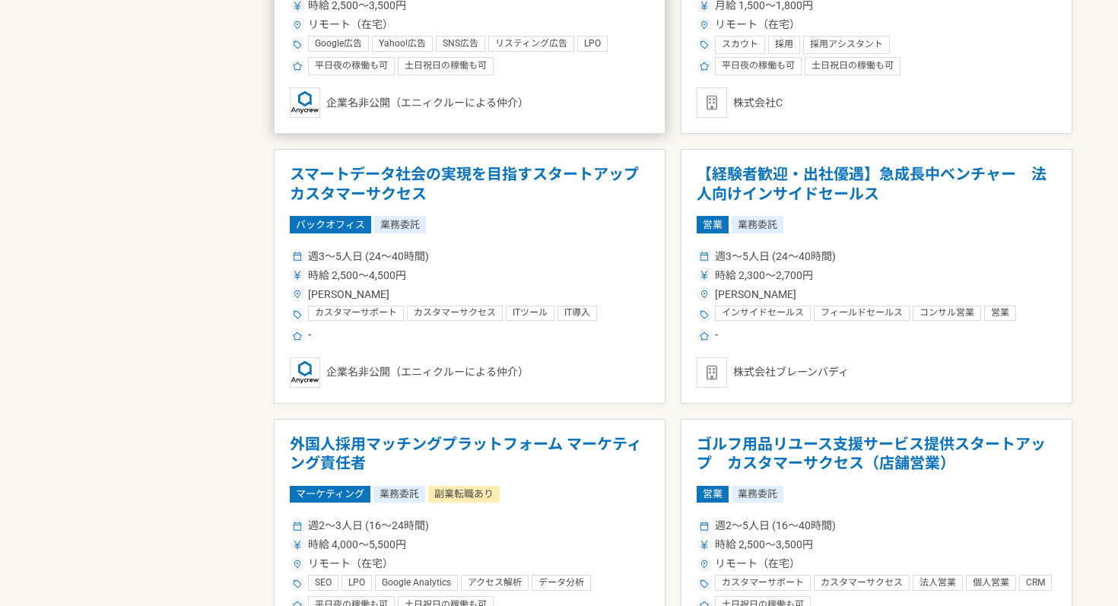
scroll to position [2065, 0]
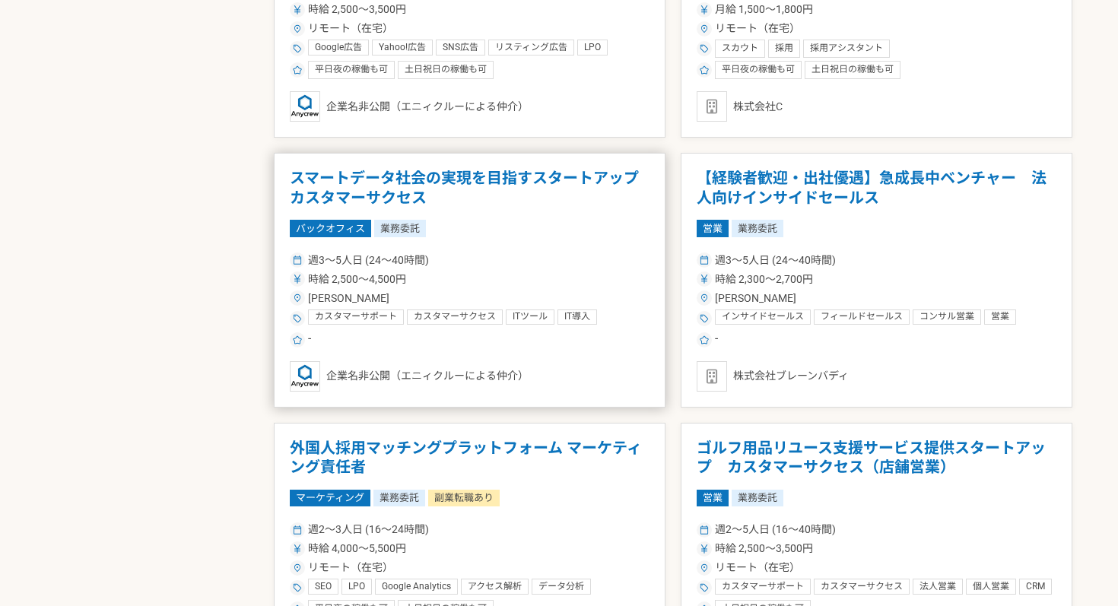
click at [480, 242] on article "スマートデータ社会の実現を目指すスタートアップ　カスタマーサクセス バックオフィス 業務委託 週3〜5人日 (24〜40時間) 時給 2,500〜4,500円…" at bounding box center [470, 280] width 392 height 255
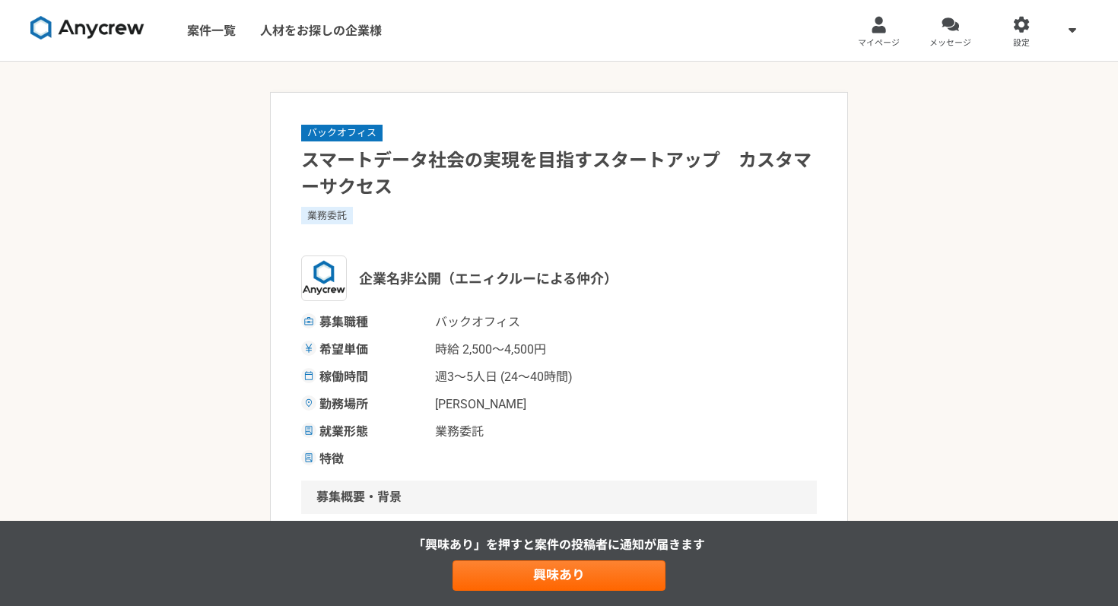
click at [448, 156] on h1 "スマートデータ社会の実現を目指すスタートアップ　カスタマーサクセス" at bounding box center [559, 174] width 516 height 53
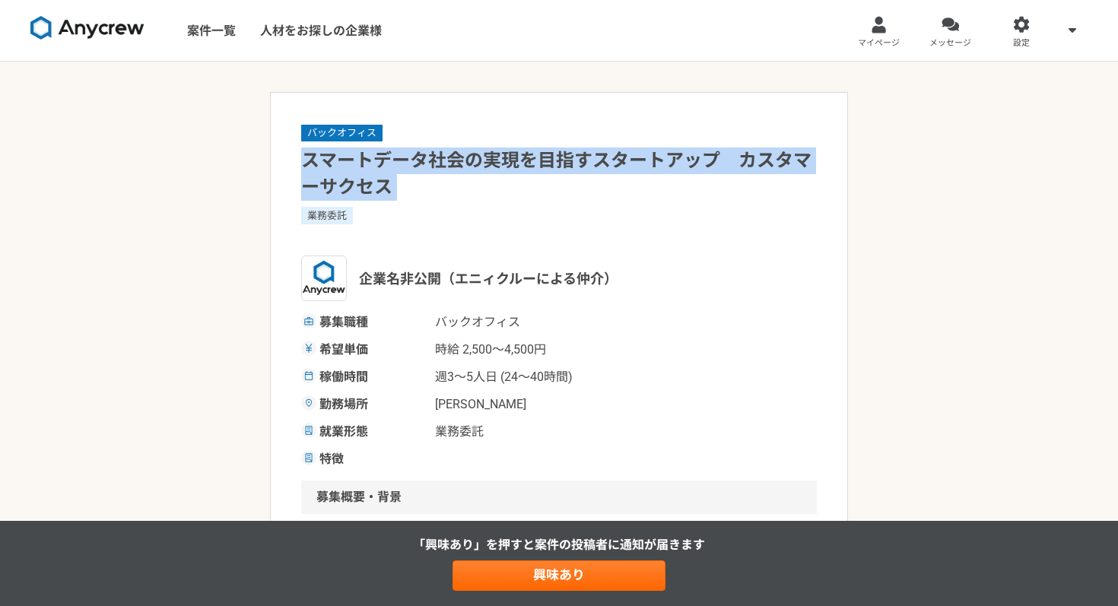
click at [448, 156] on h1 "スマートデータ社会の実現を目指すスタートアップ　カスタマーサクセス" at bounding box center [559, 174] width 516 height 53
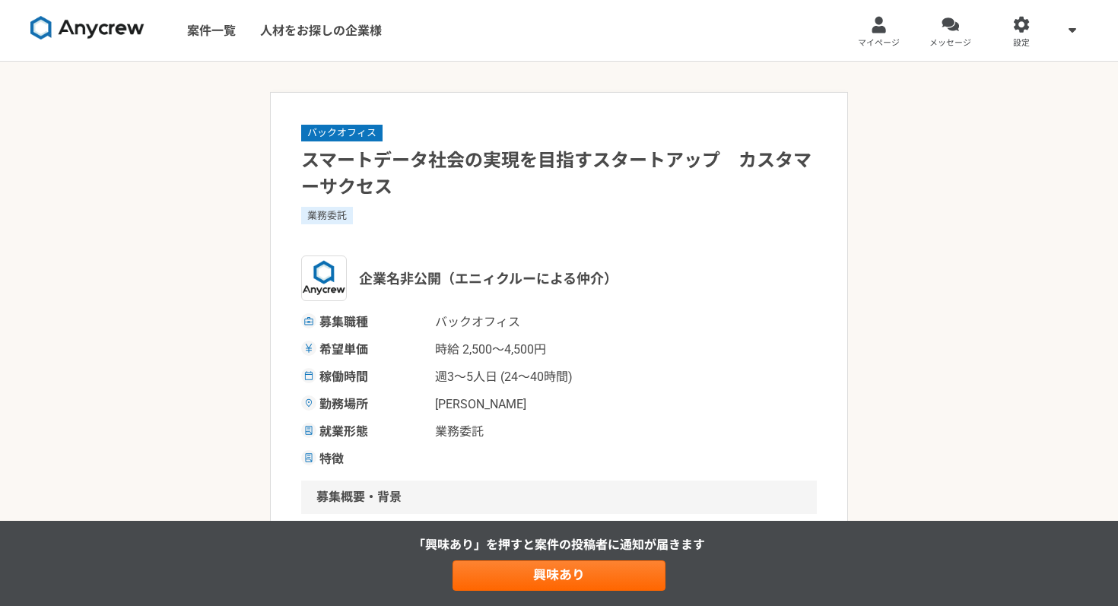
click at [448, 215] on div "業務委託" at bounding box center [559, 215] width 516 height 17
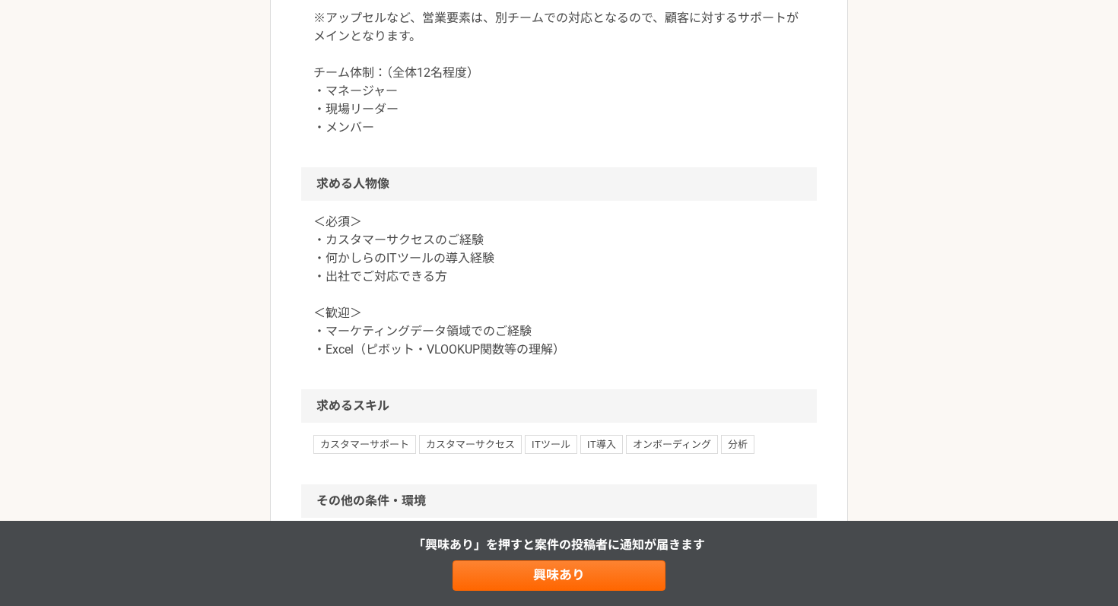
scroll to position [815, 0]
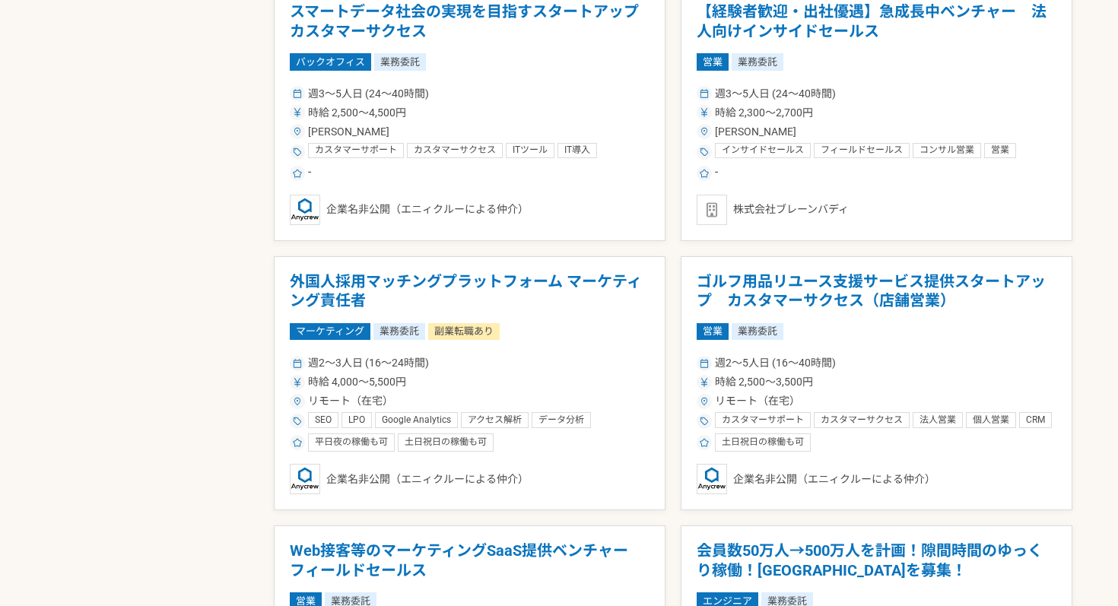
scroll to position [2257, 0]
